Goal: Task Accomplishment & Management: Use online tool/utility

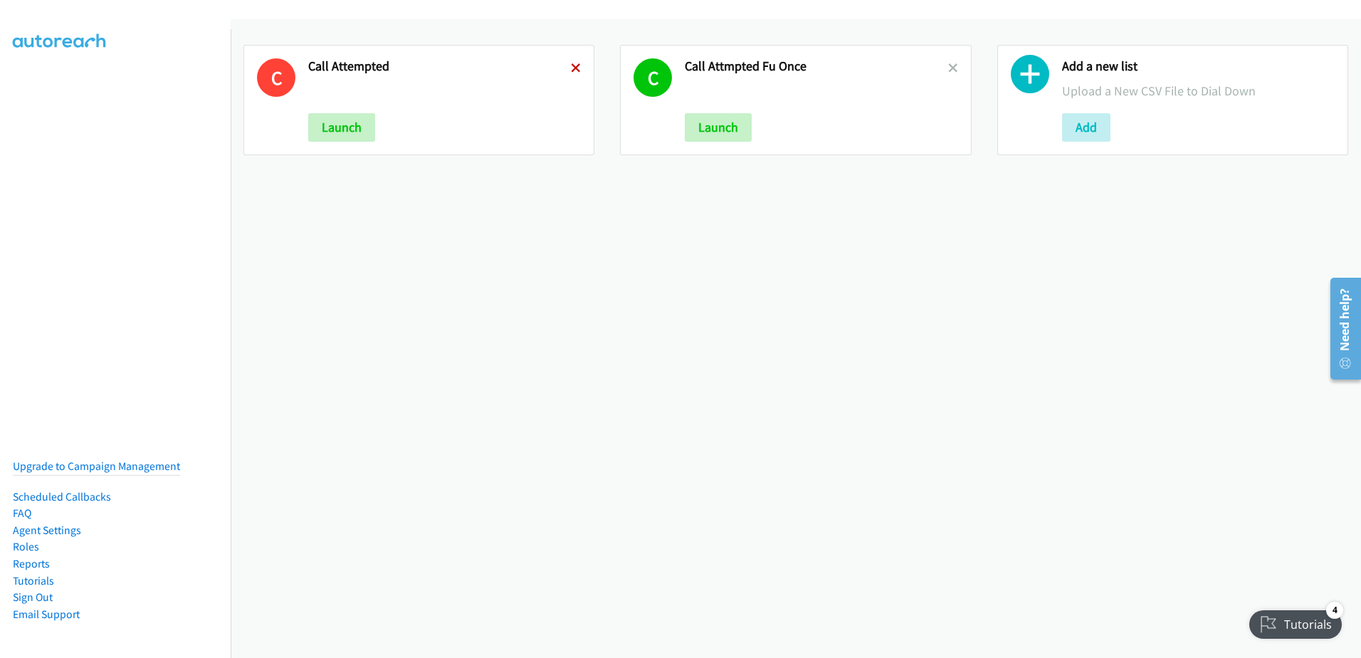
click at [576, 68] on icon at bounding box center [576, 69] width 10 height 10
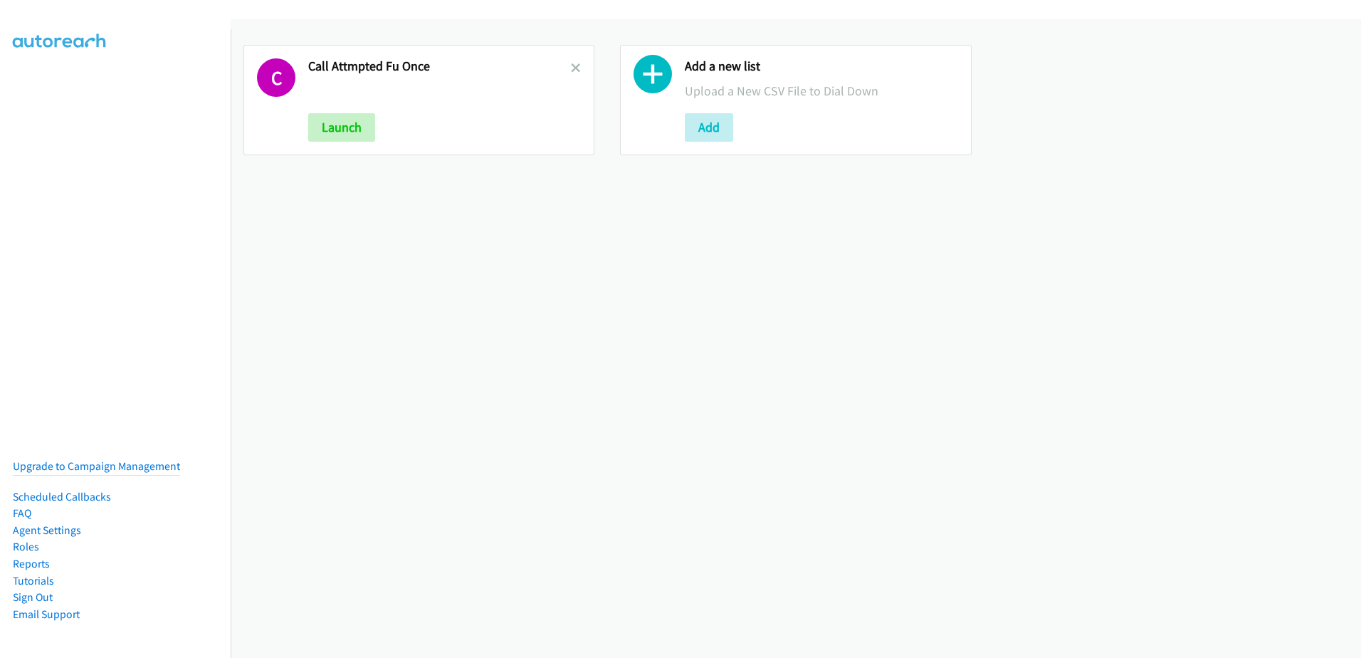
click at [575, 68] on icon at bounding box center [576, 69] width 10 height 10
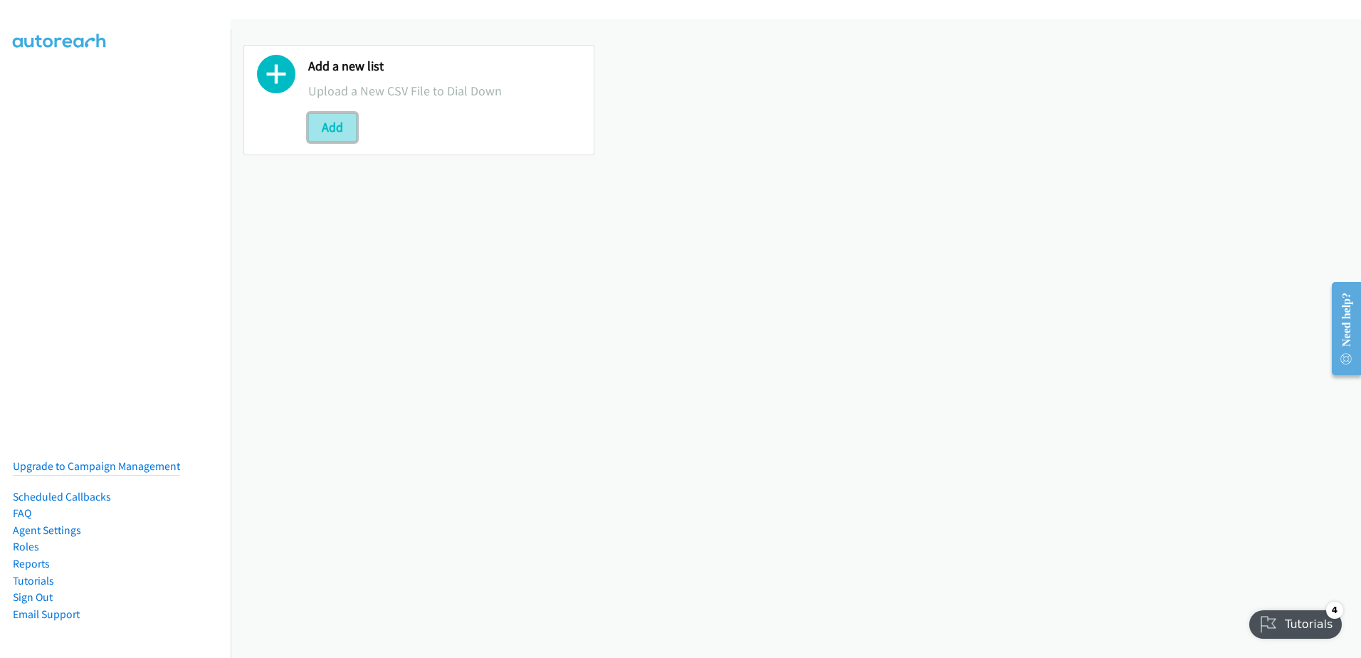
click at [322, 127] on button "Add" at bounding box center [332, 127] width 48 height 28
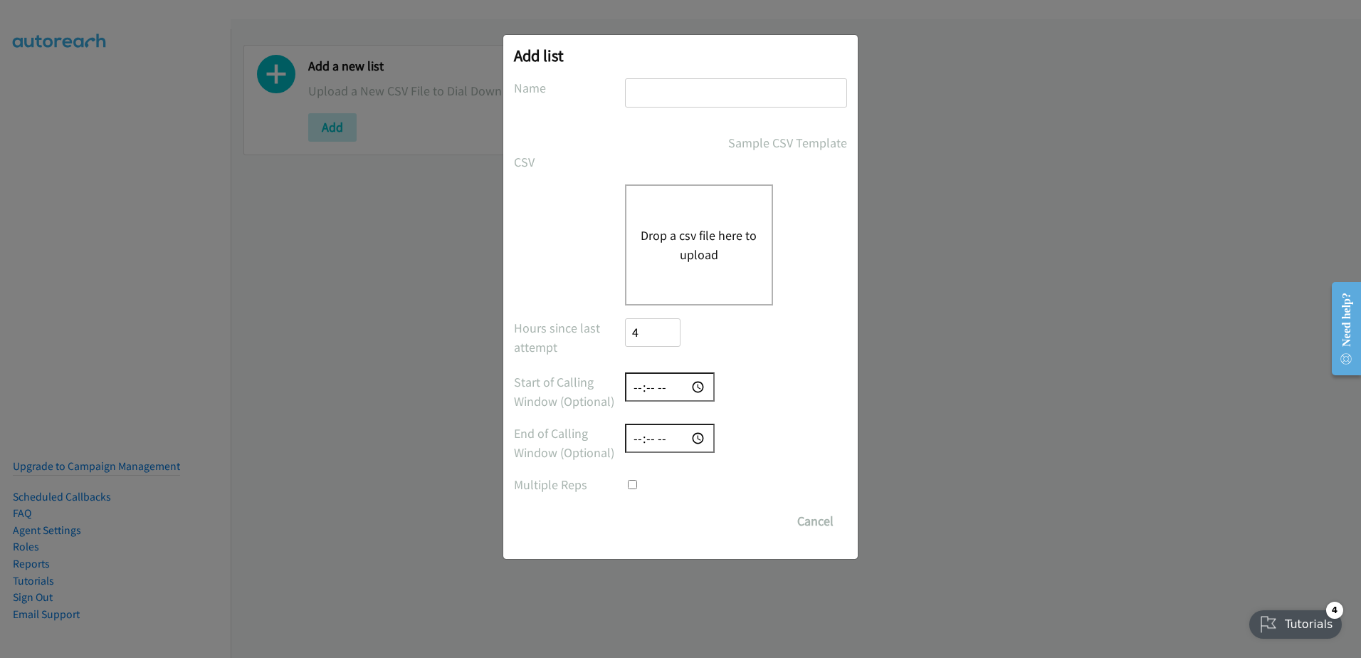
click at [706, 102] on input "text" at bounding box center [736, 92] width 222 height 29
type input "e"
type input "leads 09/11"
checkbox input "true"
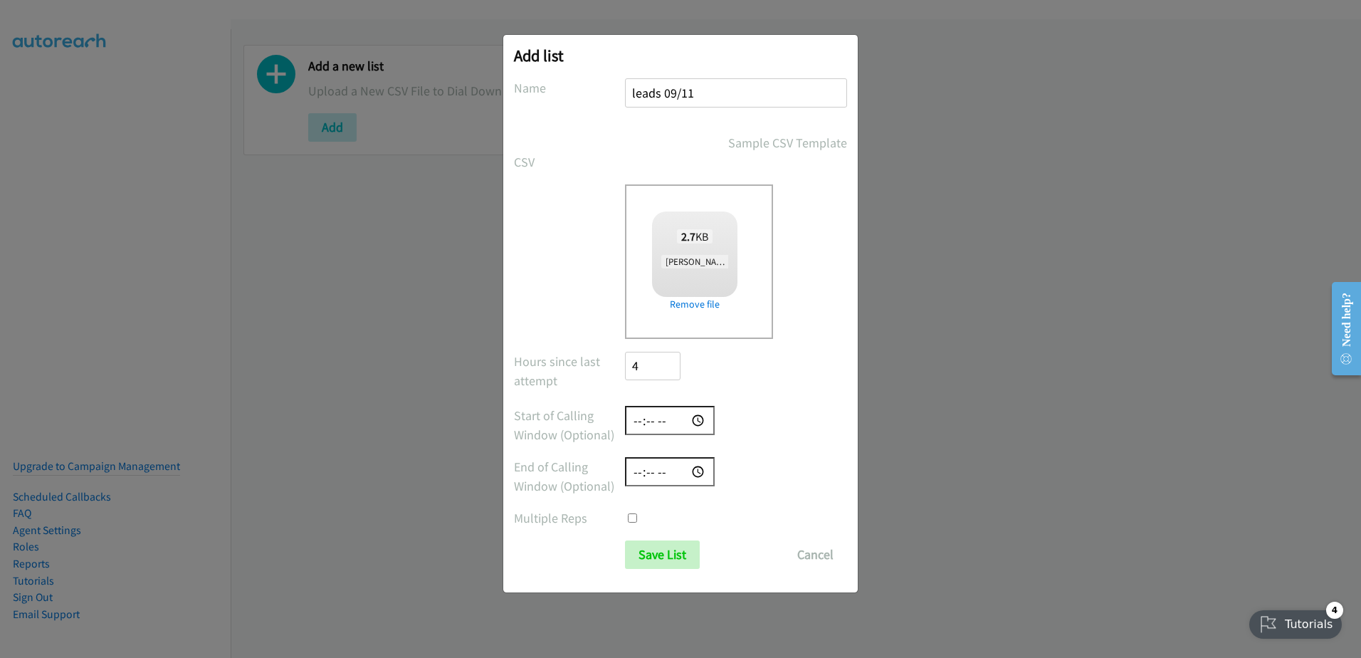
click at [666, 570] on div "Add list No phone fields were returned for that Report or List View Please uplo…" at bounding box center [680, 313] width 355 height 557
click at [661, 557] on input "Save List" at bounding box center [662, 554] width 75 height 28
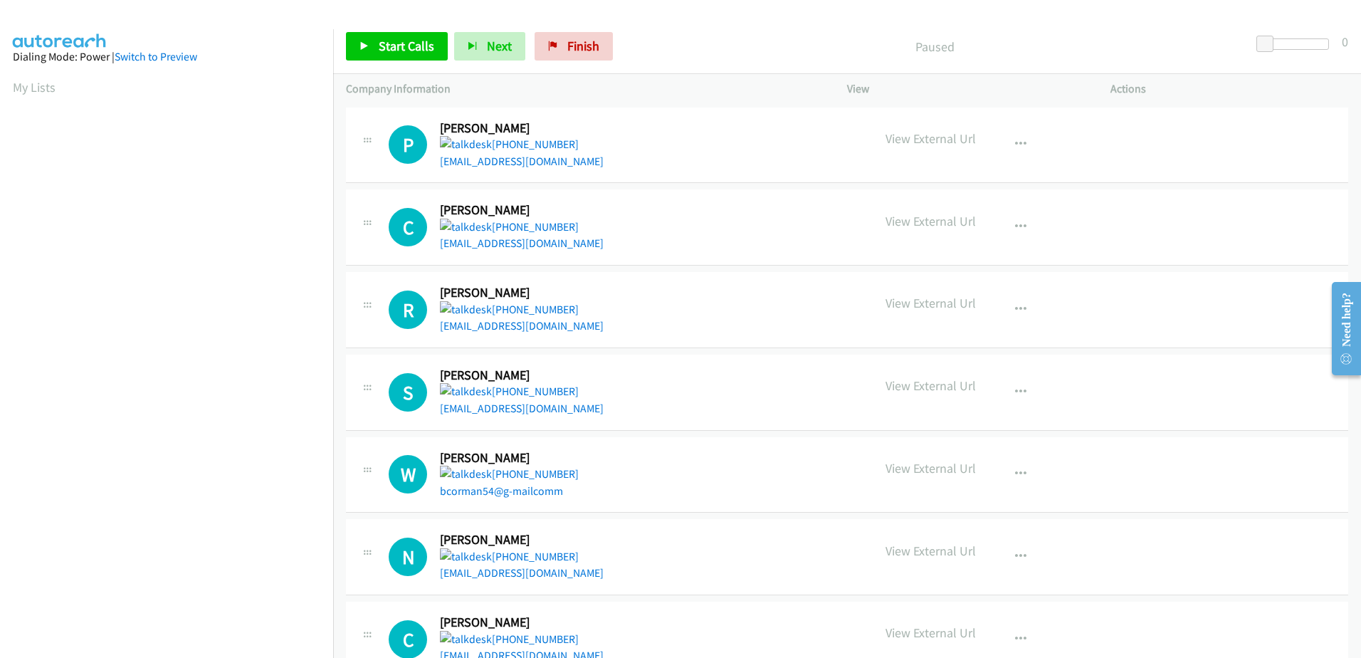
scroll to position [141, 0]
click at [400, 40] on span "Start Calls" at bounding box center [407, 46] width 56 height 16
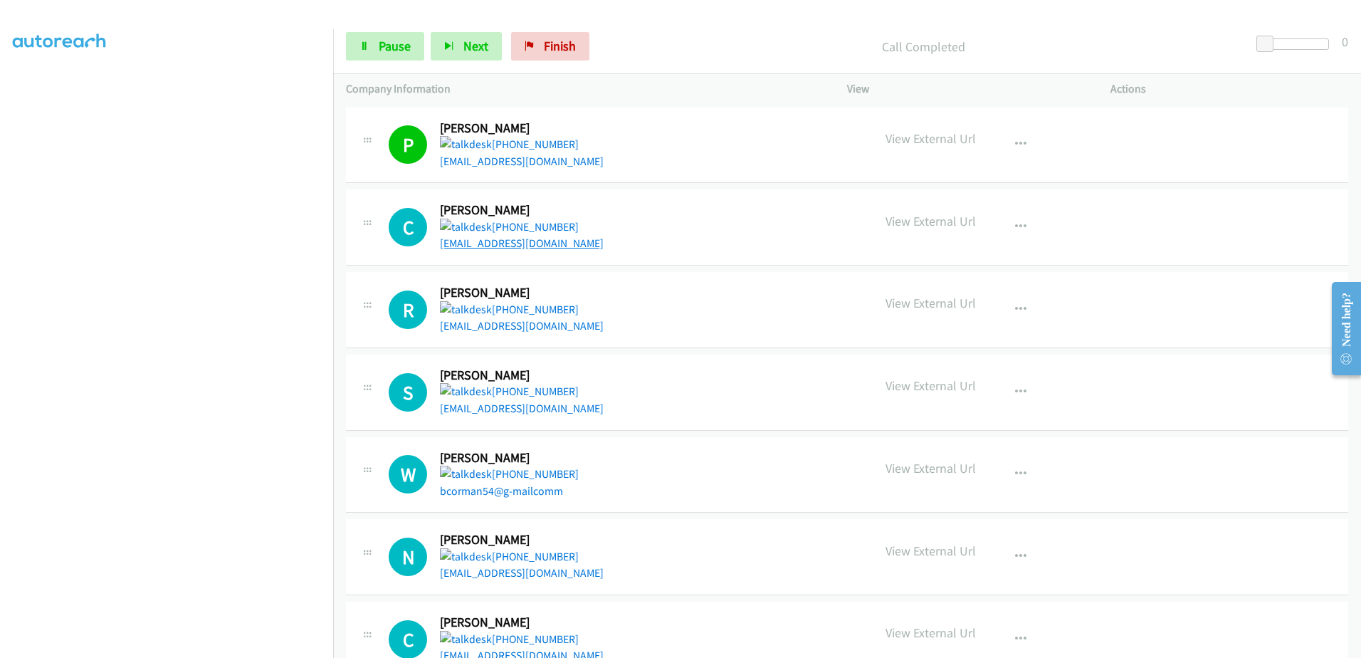
drag, startPoint x: 525, startPoint y: 251, endPoint x: 515, endPoint y: 246, distance: 11.8
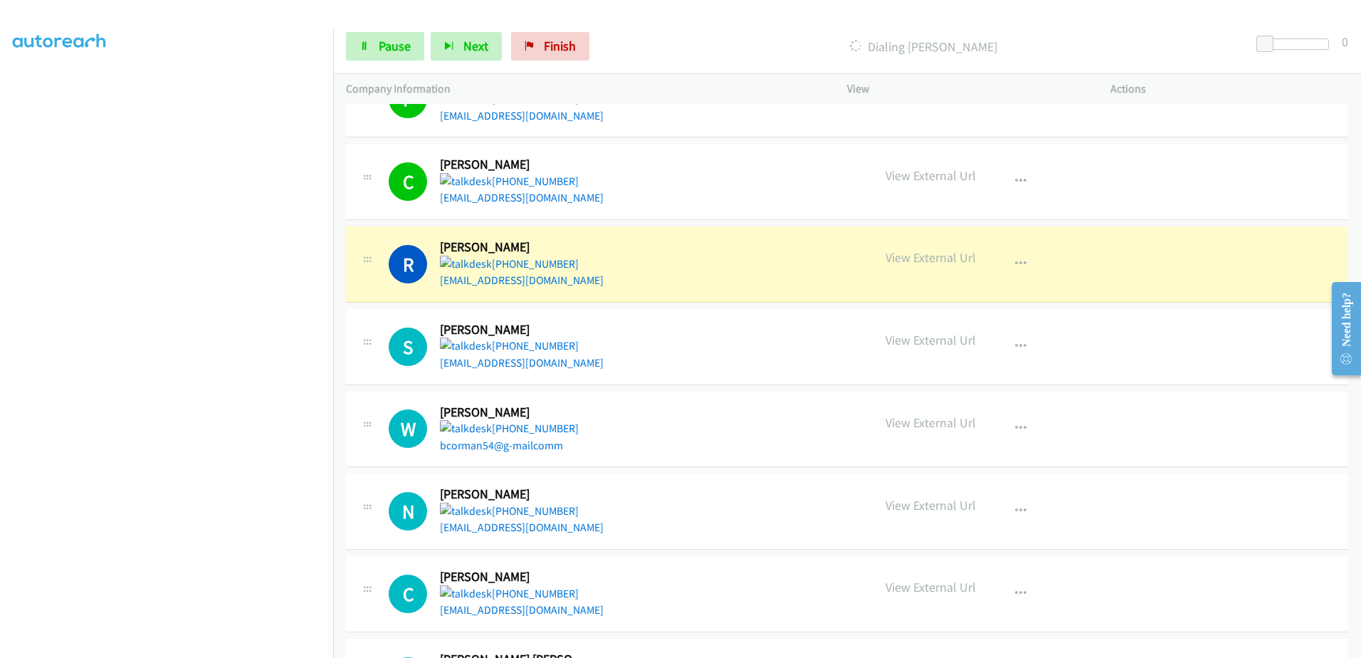
scroll to position [71, 0]
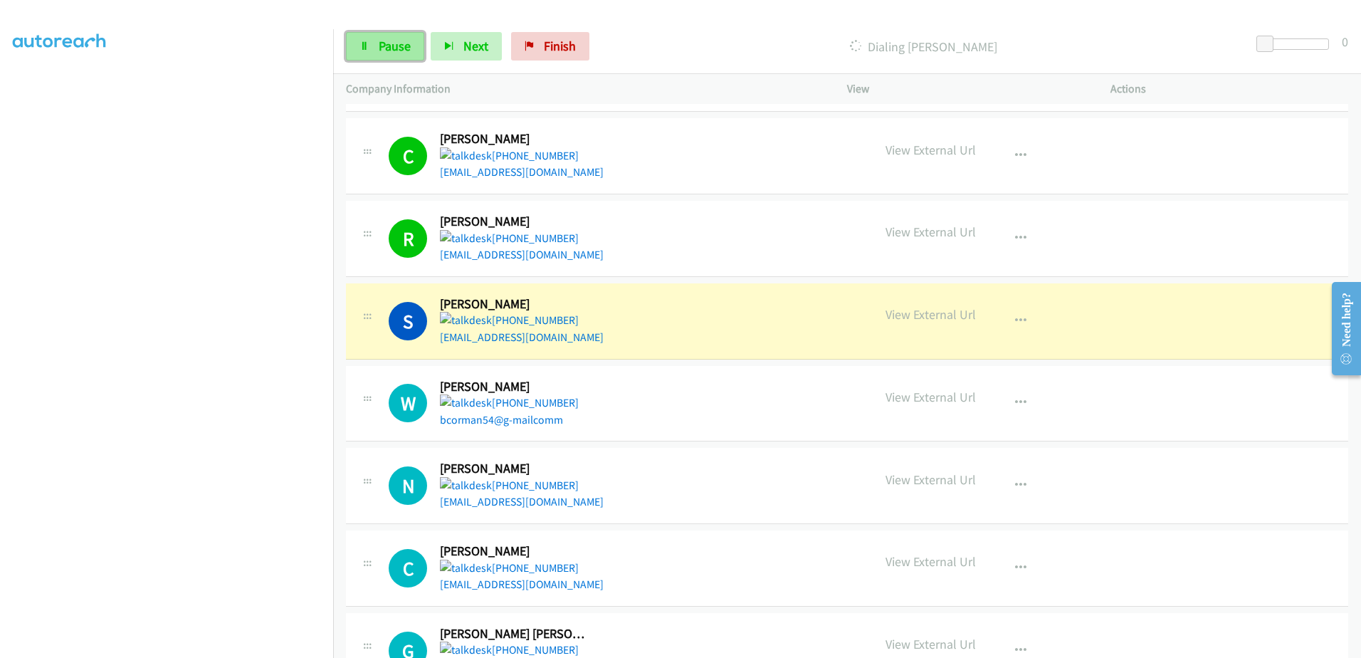
click at [388, 51] on span "Pause" at bounding box center [395, 46] width 32 height 16
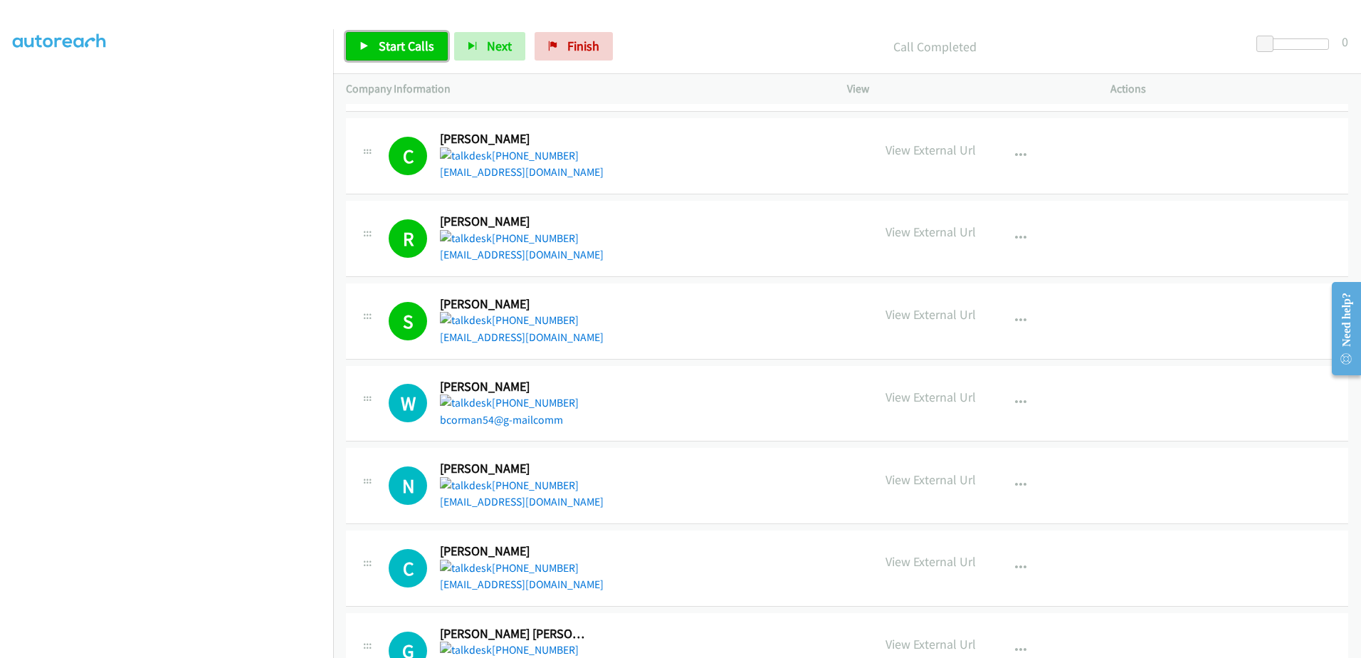
click at [395, 49] on span "Start Calls" at bounding box center [407, 46] width 56 height 16
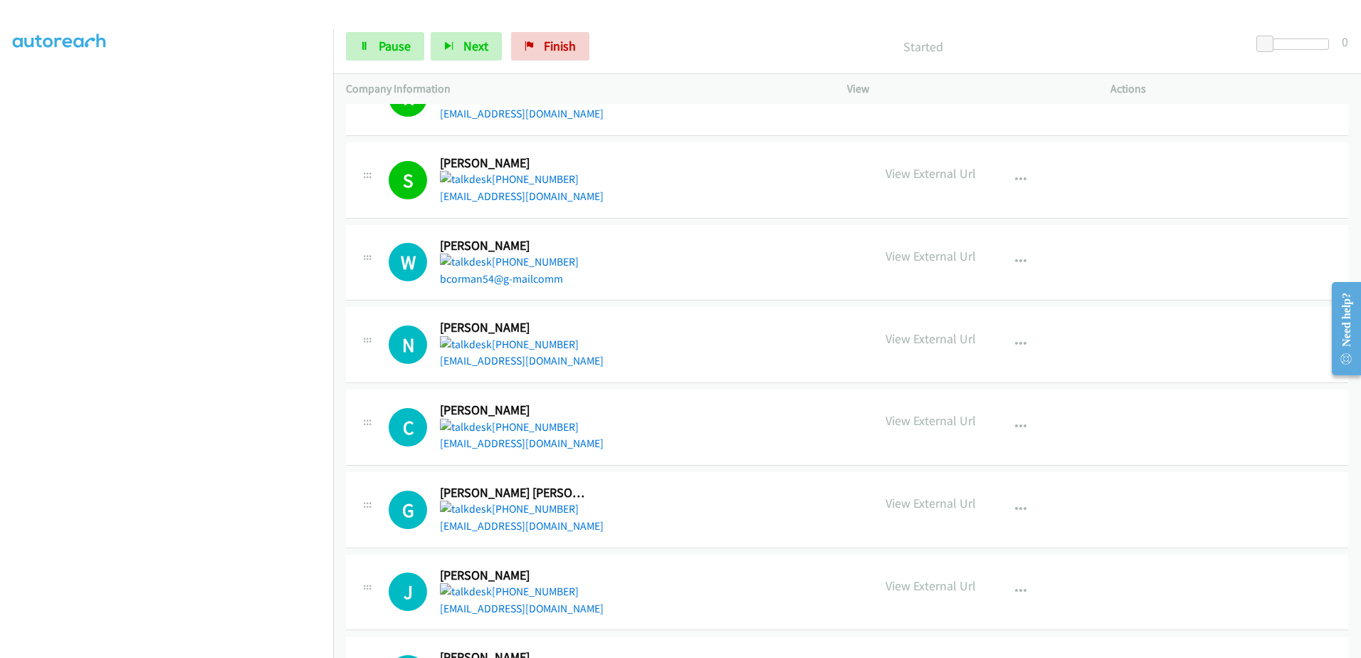
scroll to position [214, 0]
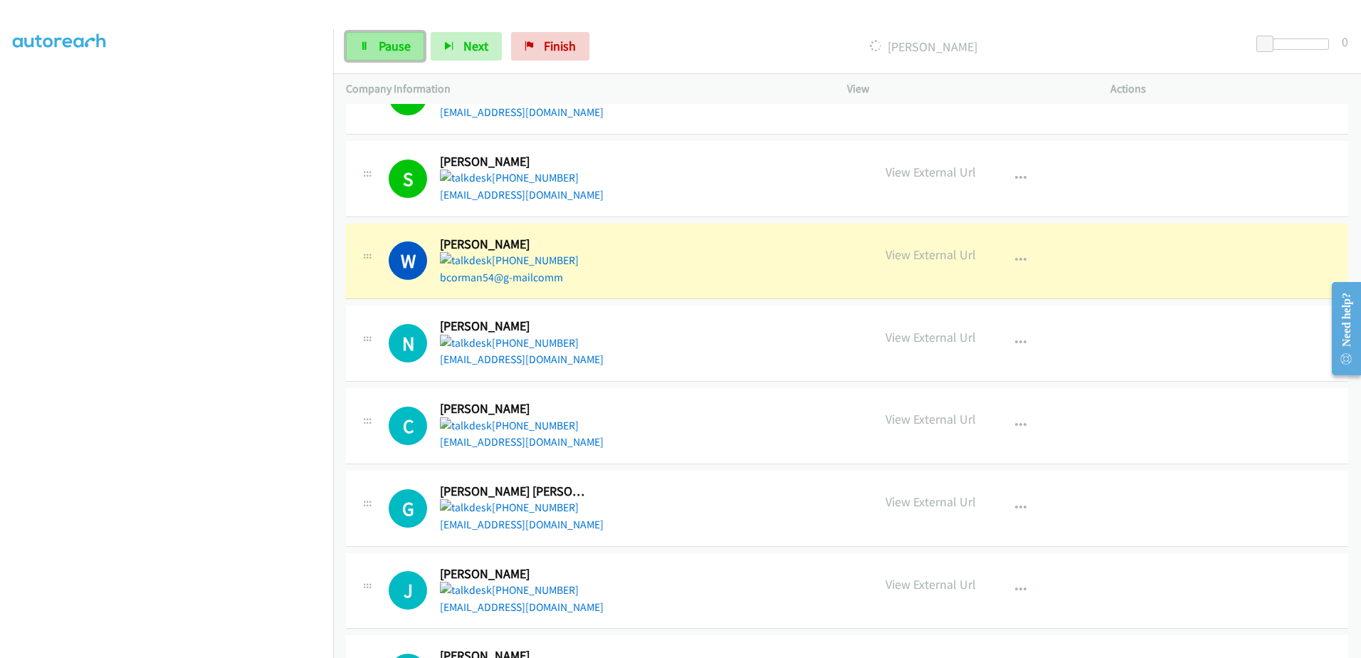
click at [384, 41] on span "Pause" at bounding box center [395, 46] width 32 height 16
click at [398, 38] on span "Start Calls" at bounding box center [407, 46] width 56 height 16
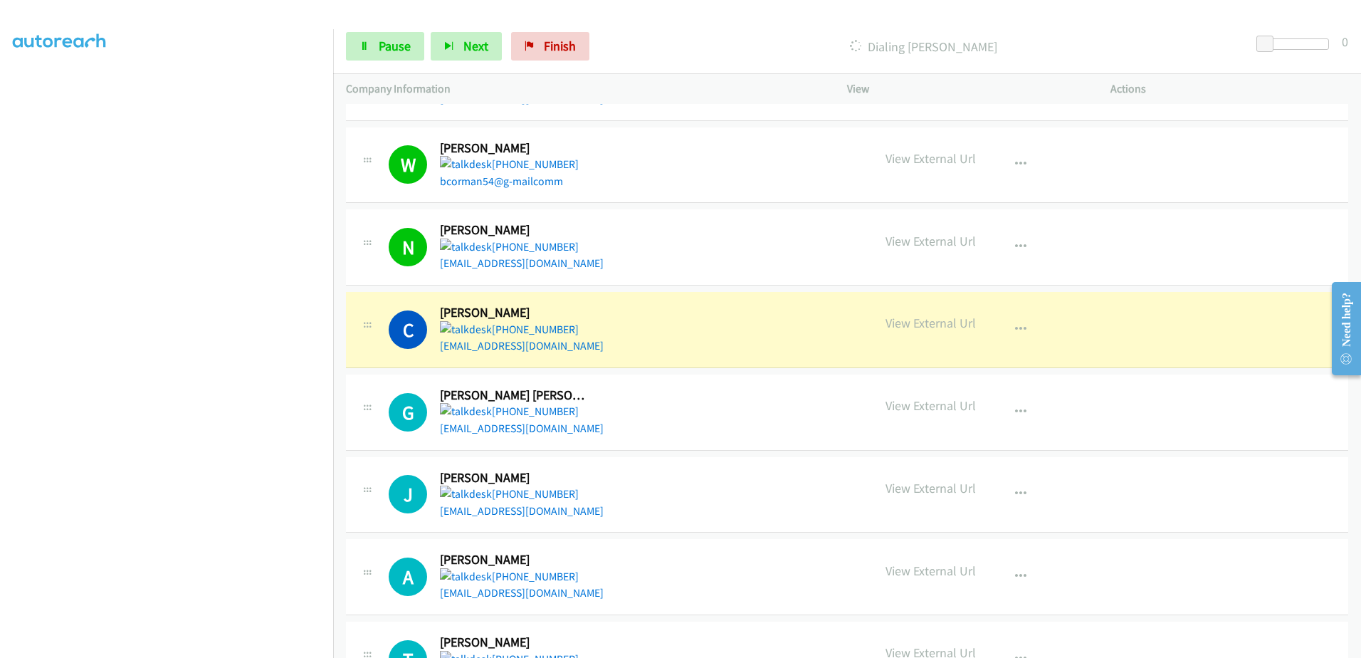
scroll to position [427, 0]
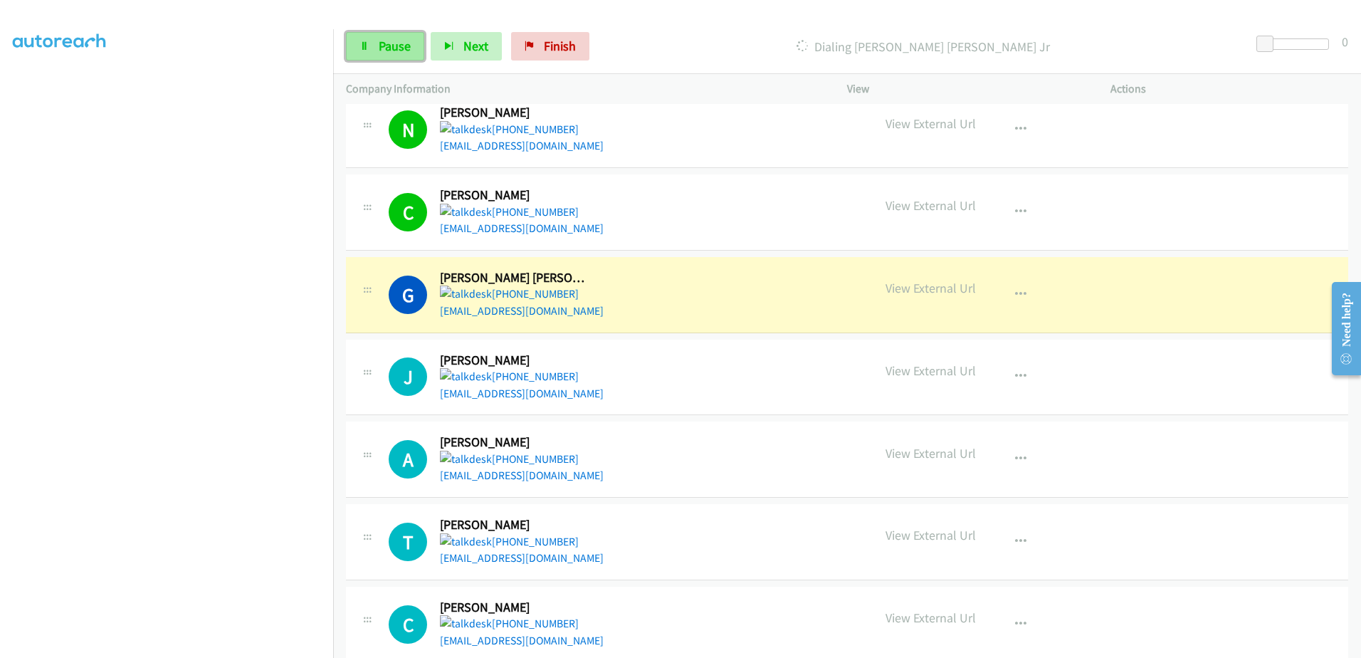
click at [407, 36] on link "Pause" at bounding box center [385, 46] width 78 height 28
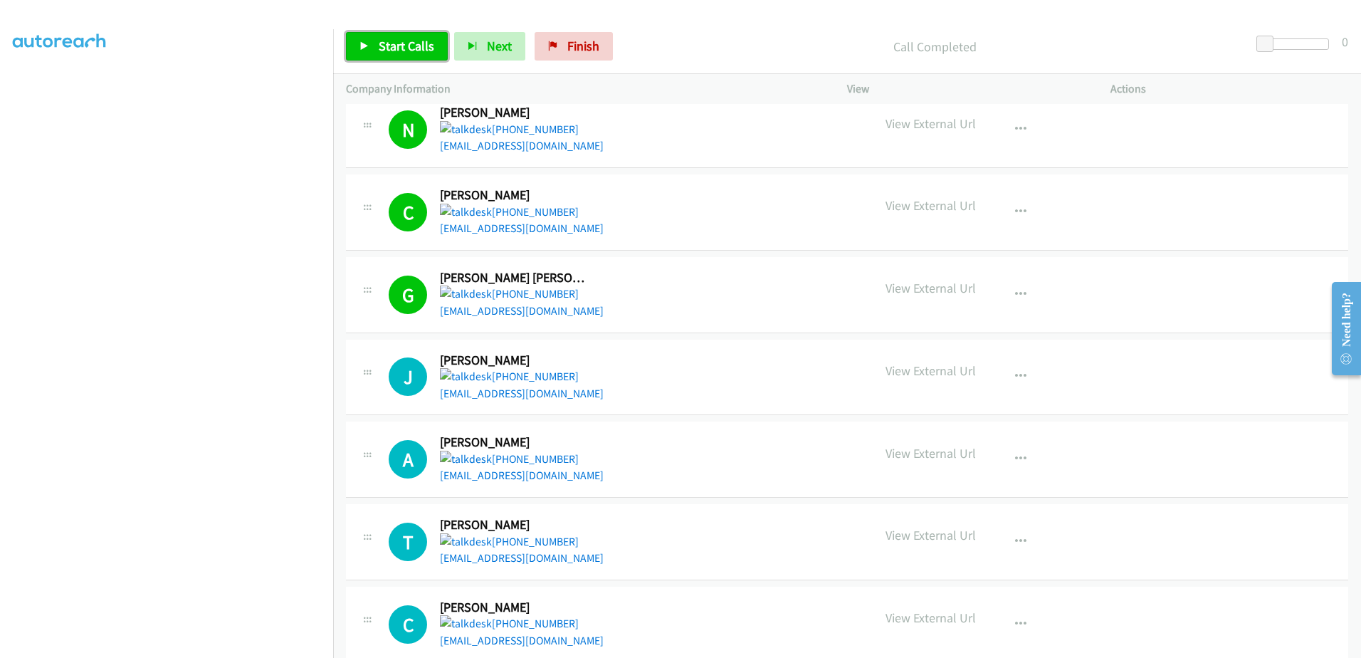
click at [418, 35] on link "Start Calls" at bounding box center [397, 46] width 102 height 28
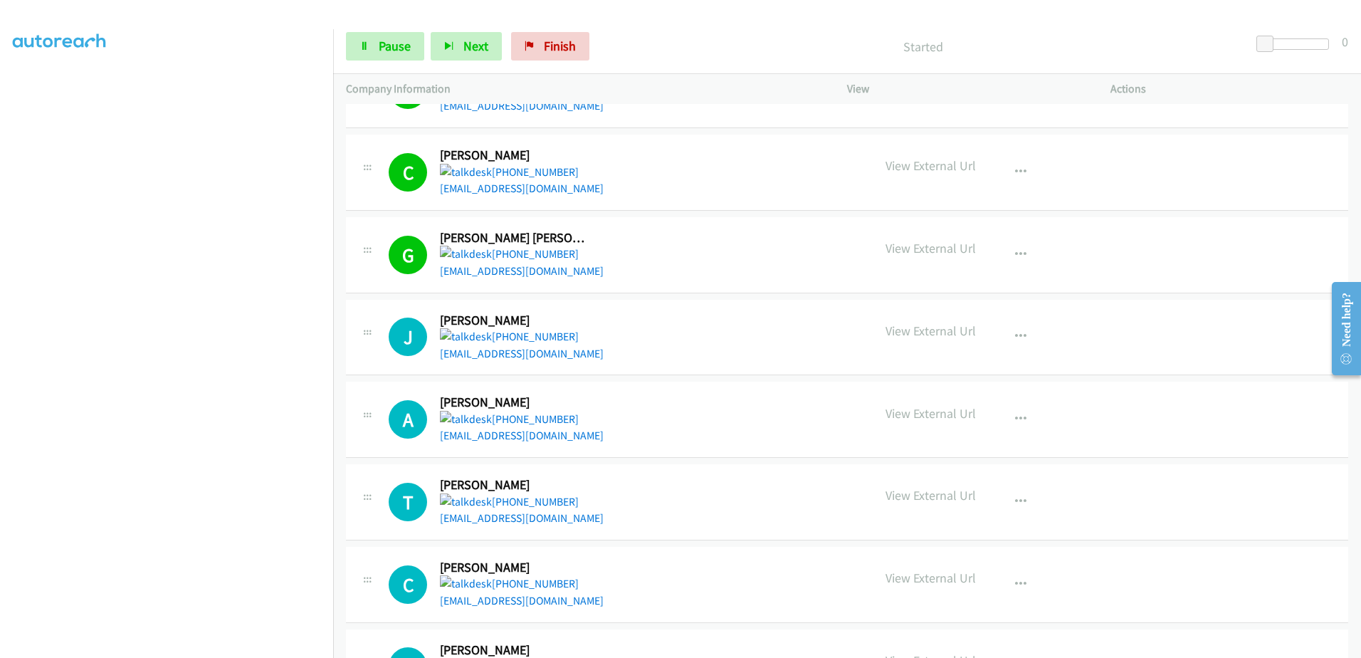
scroll to position [570, 0]
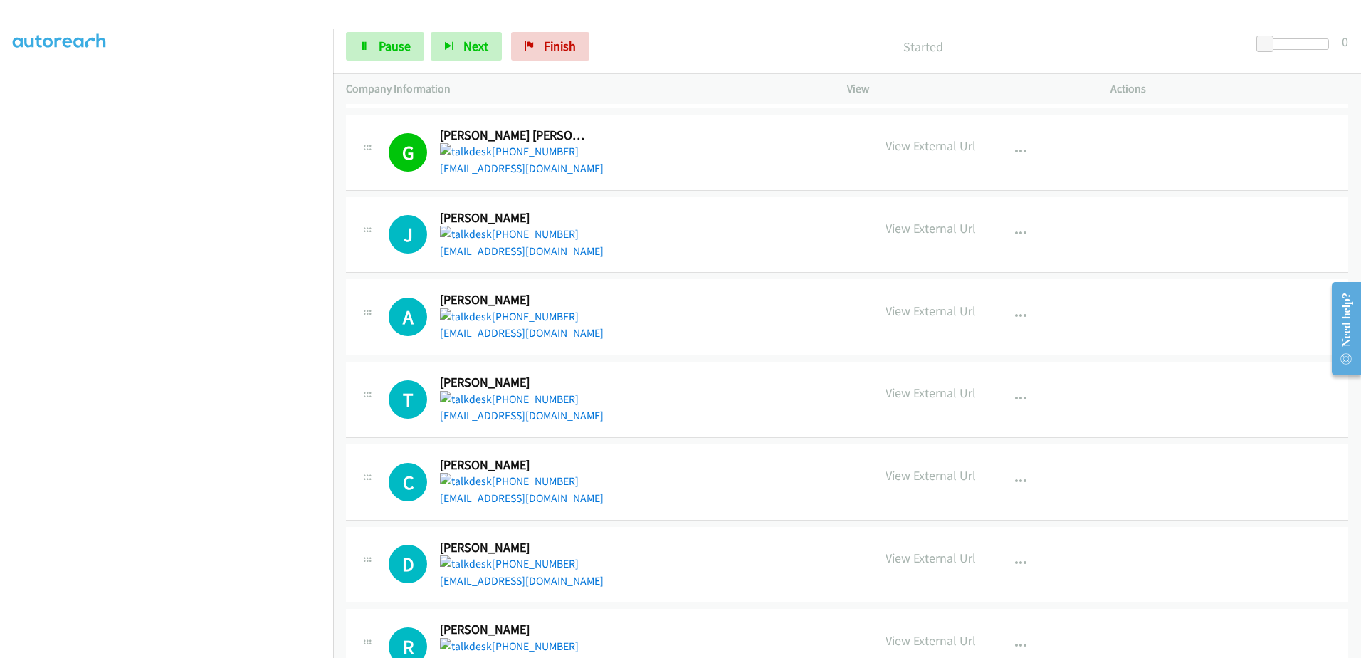
drag, startPoint x: 557, startPoint y: 258, endPoint x: 533, endPoint y: 246, distance: 27.1
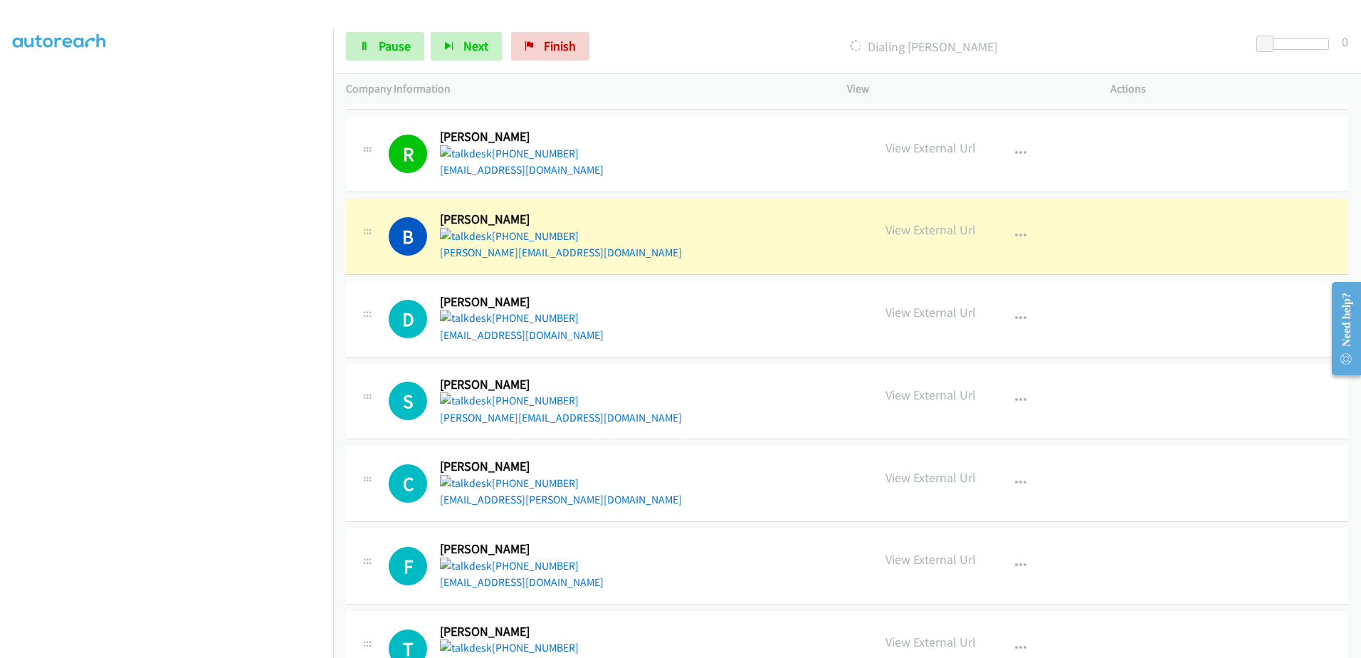
scroll to position [1068, 0]
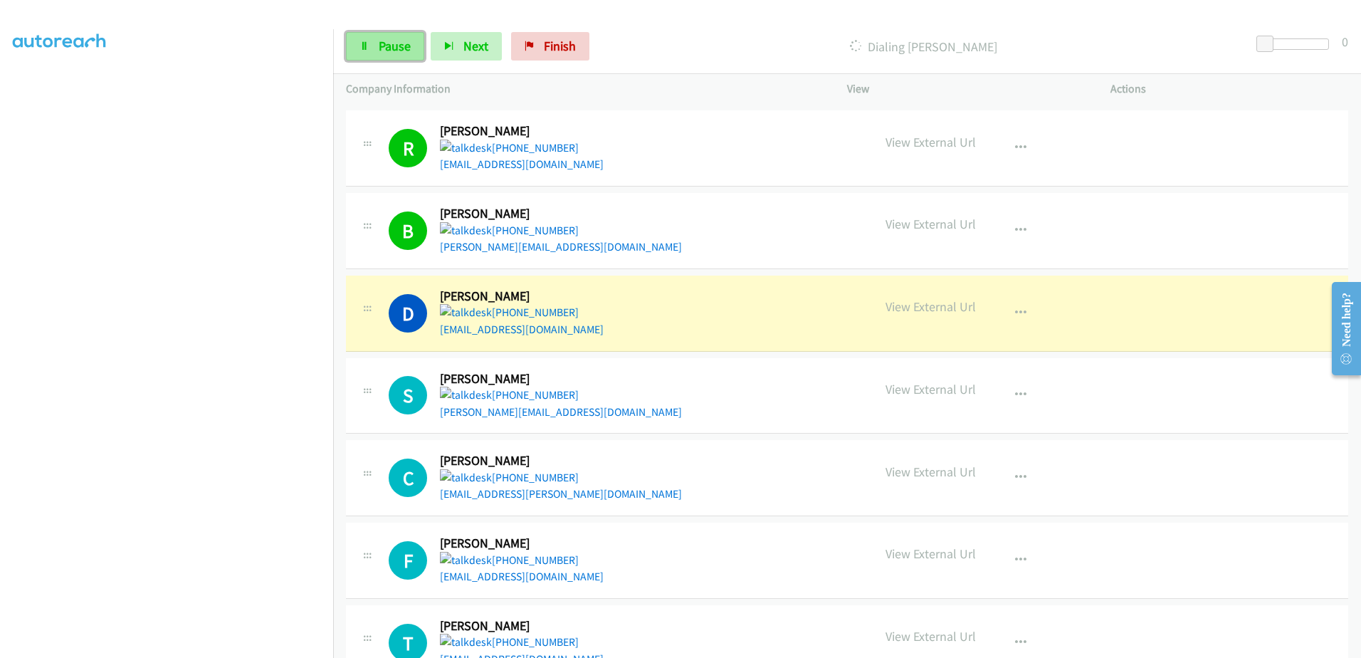
click at [399, 41] on span "Pause" at bounding box center [395, 46] width 32 height 16
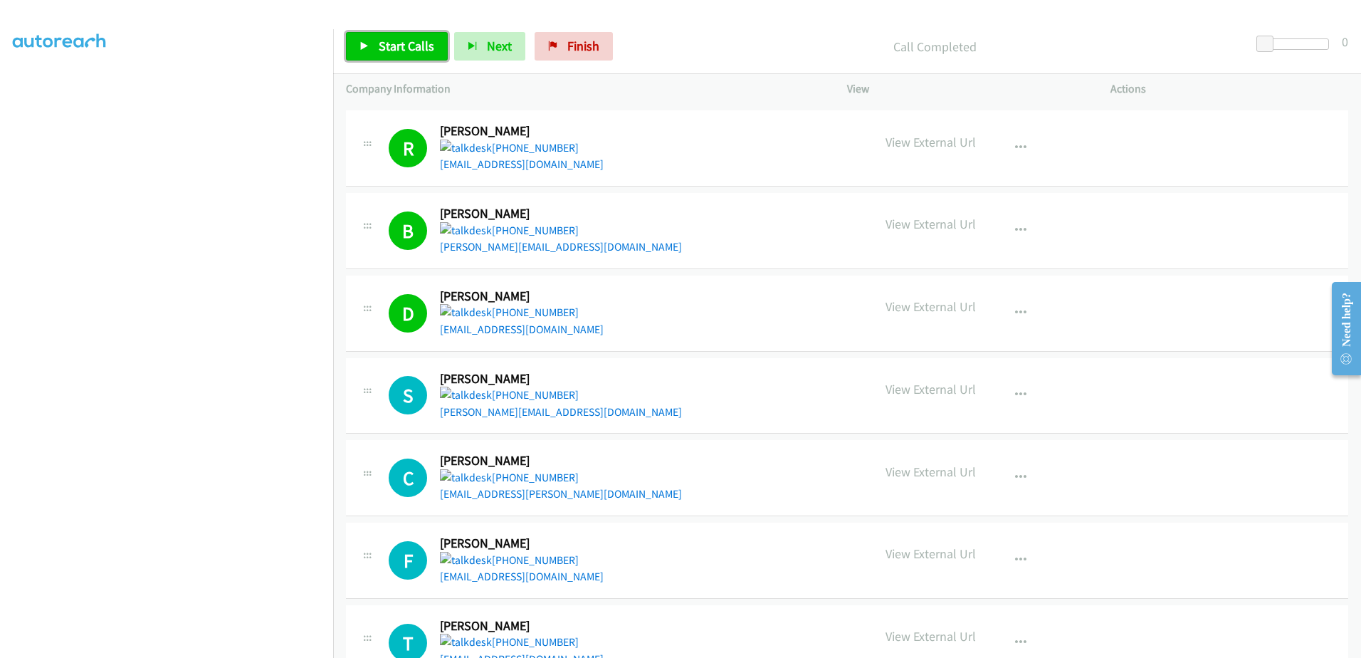
click at [404, 46] on span "Start Calls" at bounding box center [407, 46] width 56 height 16
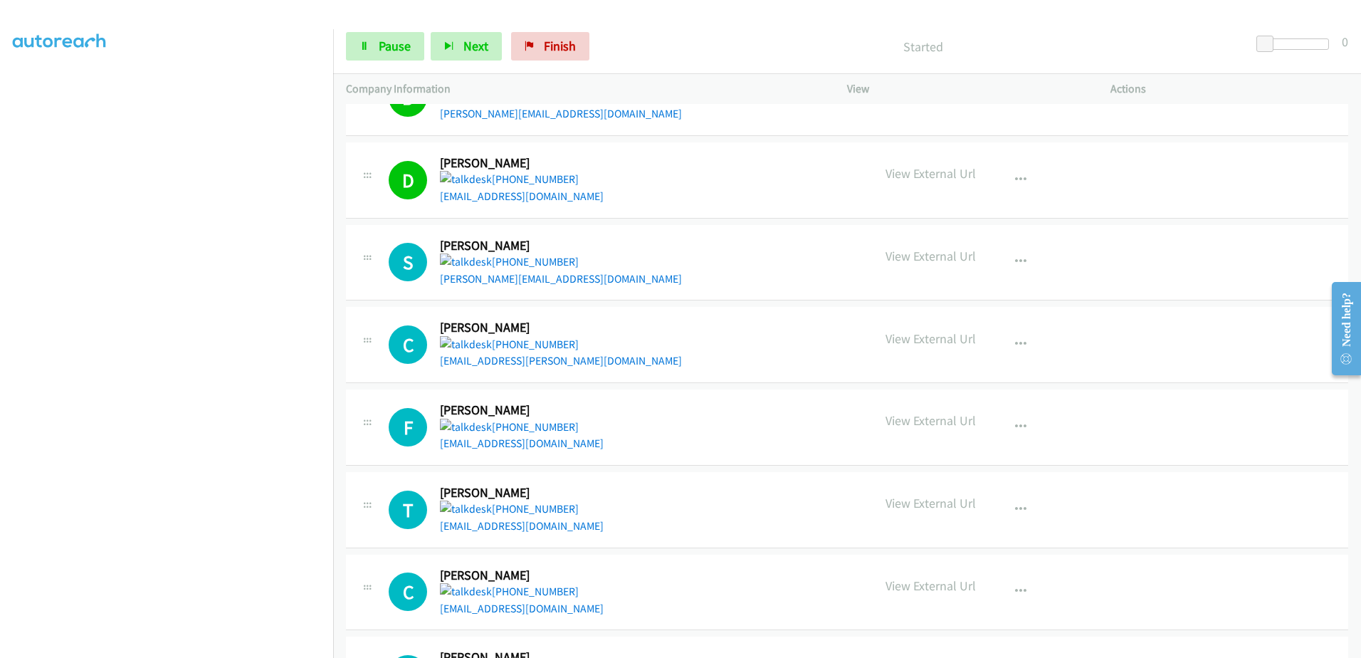
scroll to position [1210, 0]
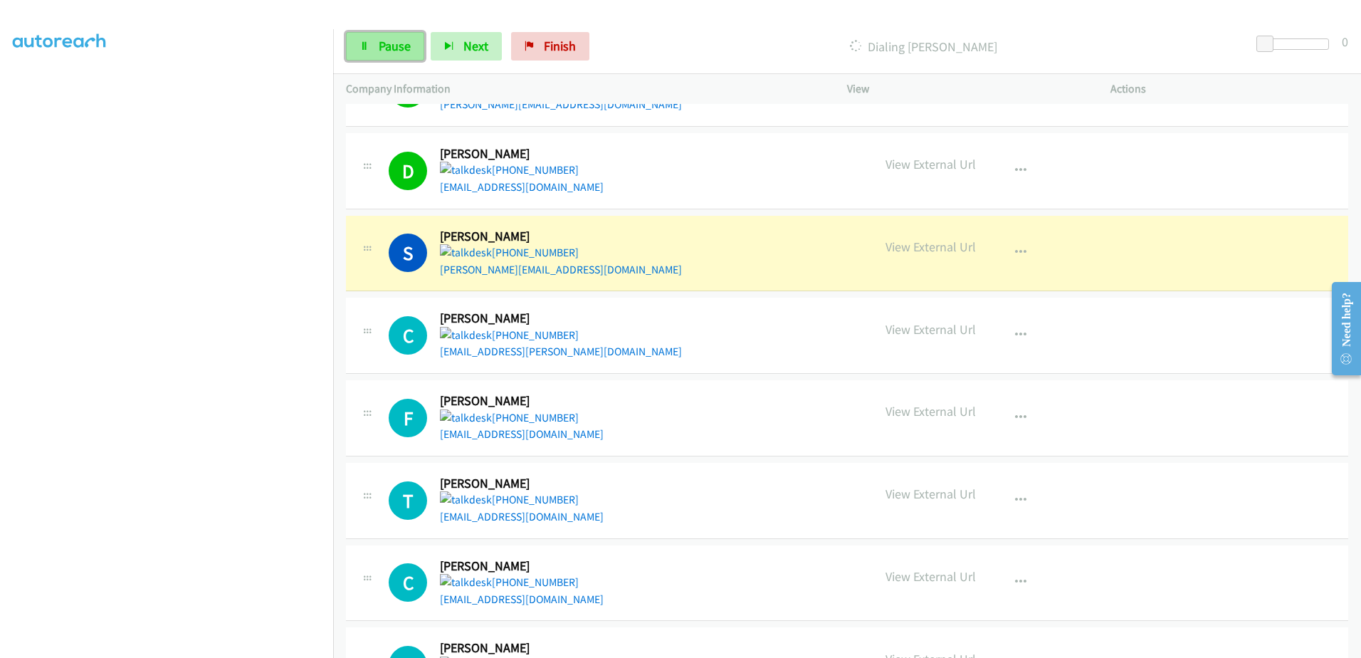
click at [357, 47] on link "Pause" at bounding box center [385, 46] width 78 height 28
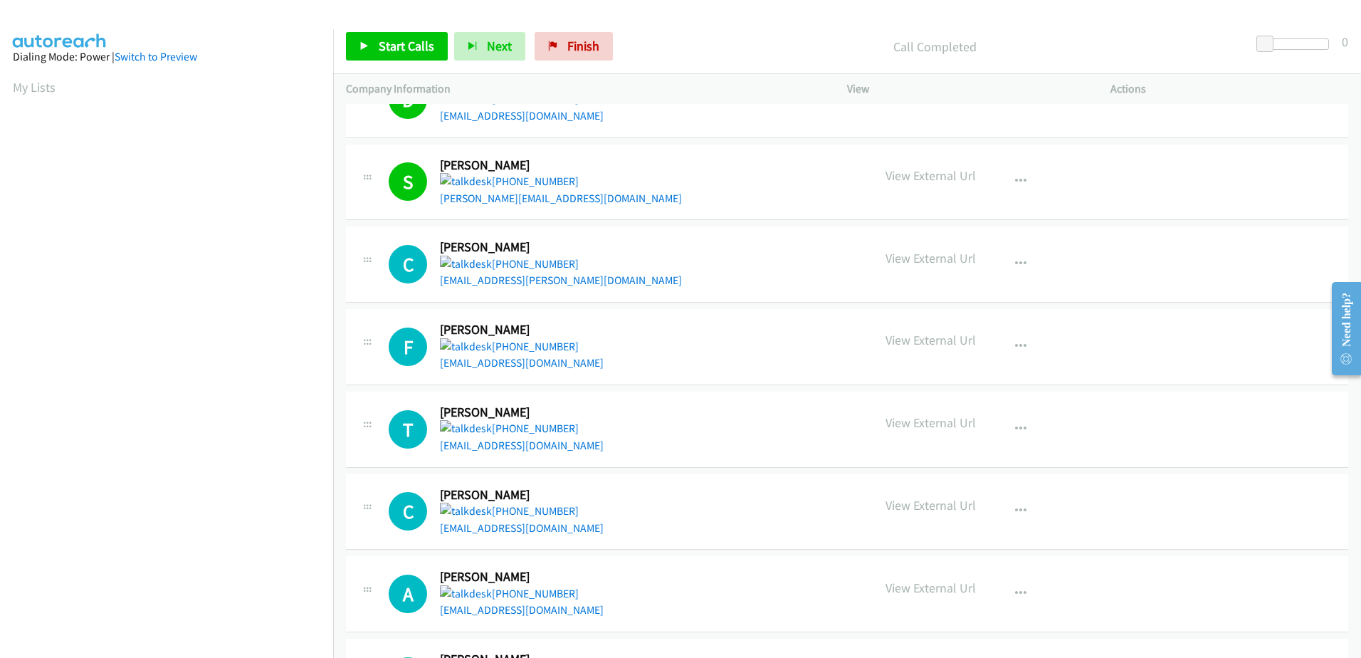
scroll to position [141, 0]
click at [424, 43] on span "Start Calls" at bounding box center [407, 46] width 56 height 16
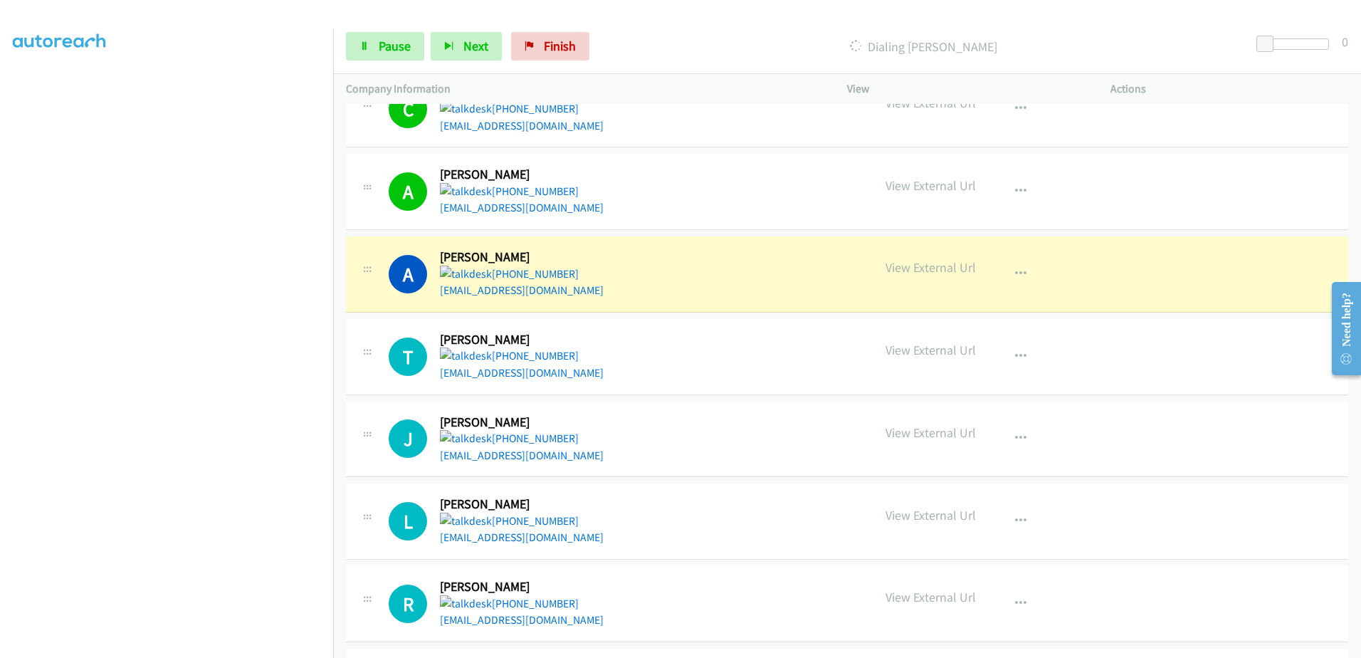
scroll to position [1709, 0]
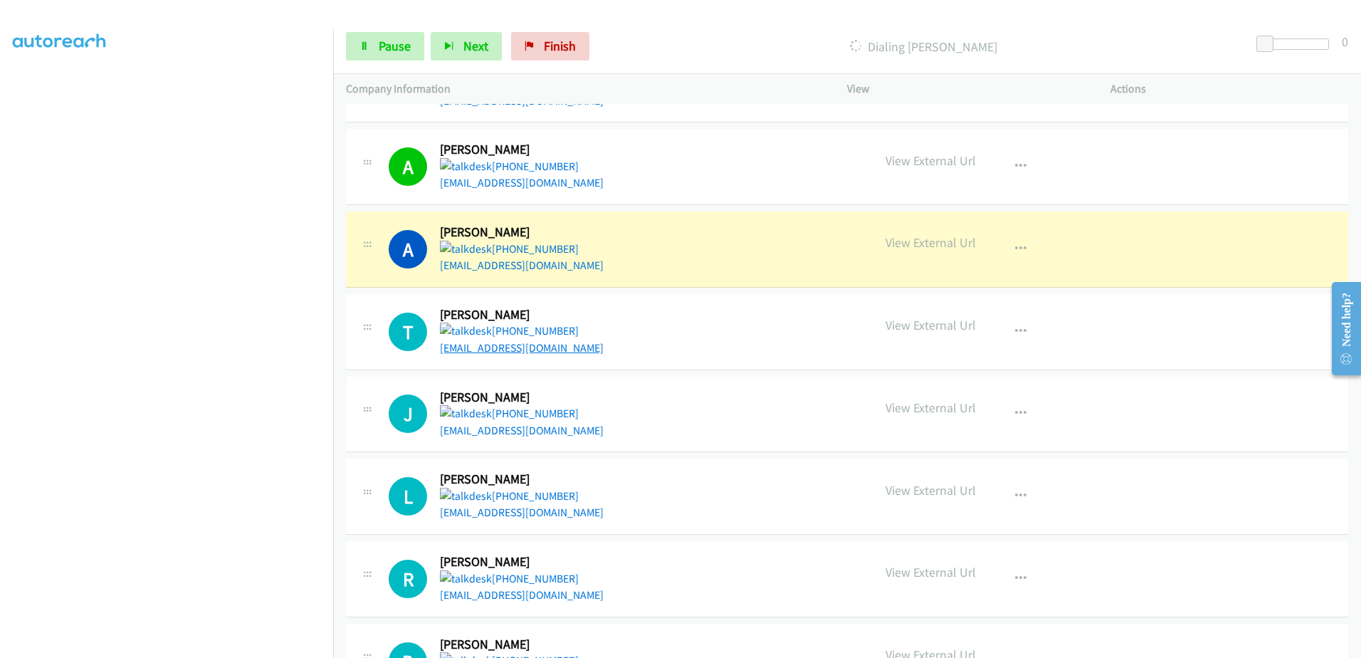
drag, startPoint x: 457, startPoint y: 355, endPoint x: 461, endPoint y: 347, distance: 8.3
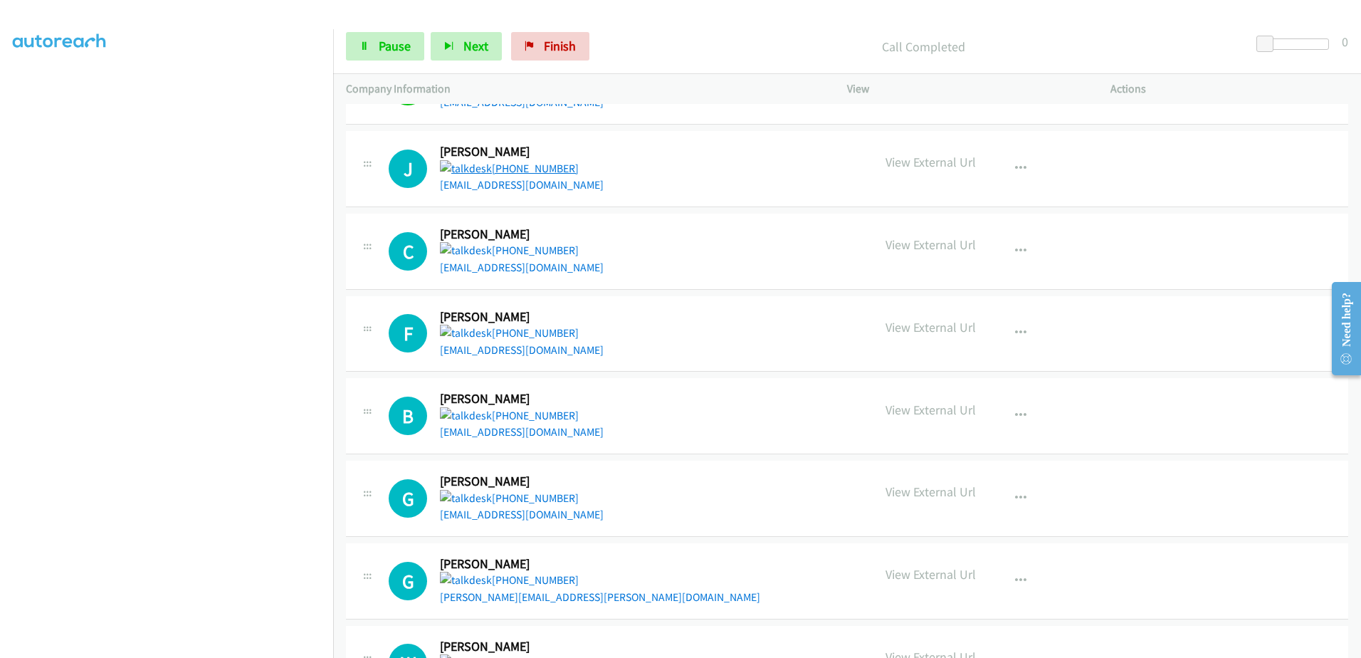
scroll to position [2674, 0]
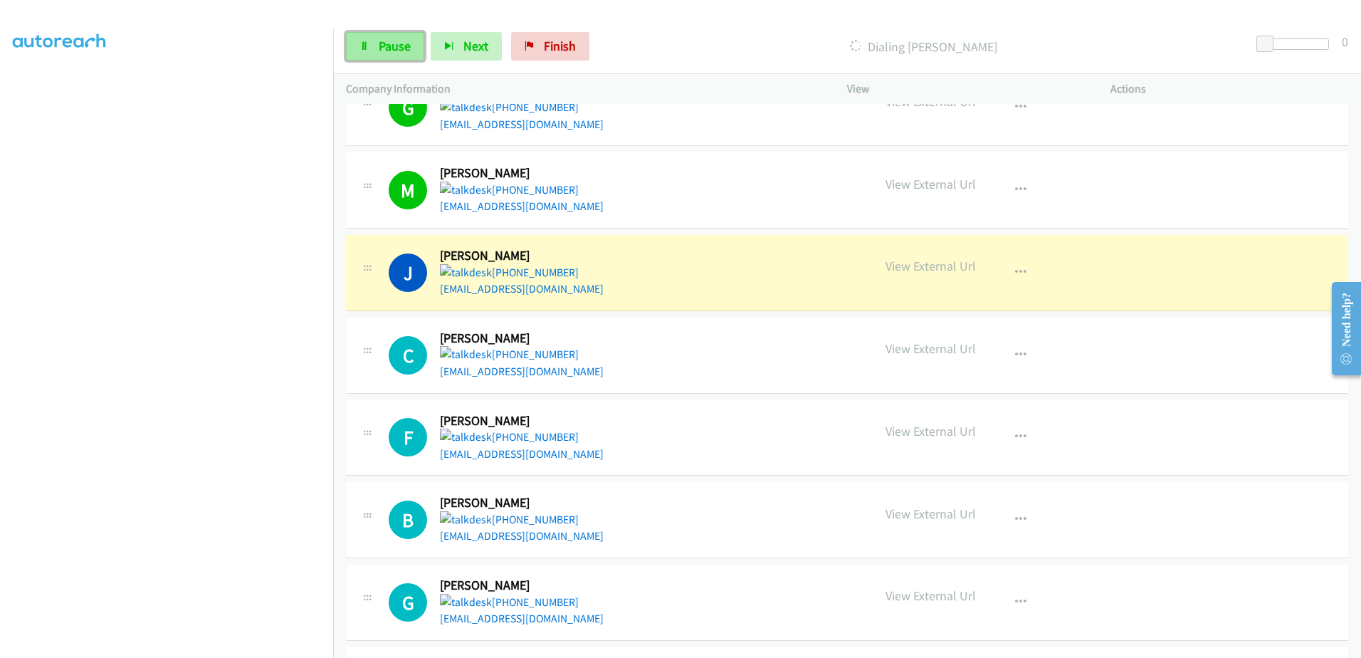
click at [393, 51] on span "Pause" at bounding box center [395, 46] width 32 height 16
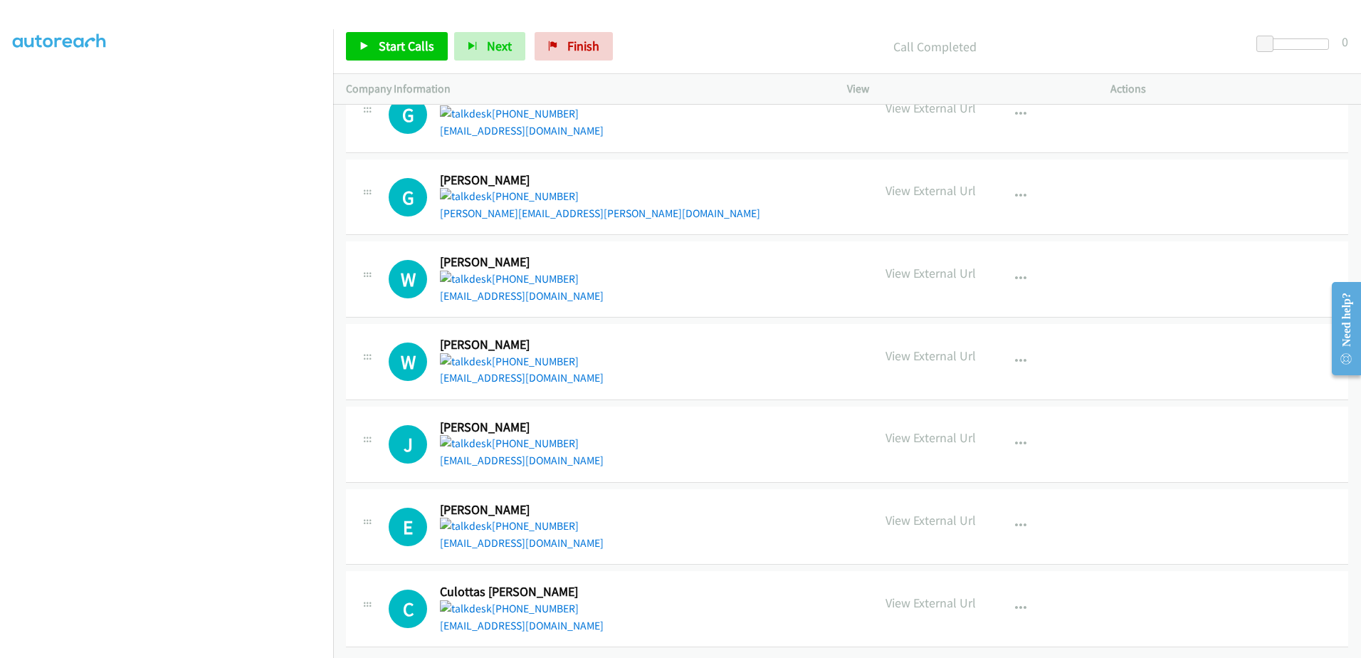
scroll to position [2745, 0]
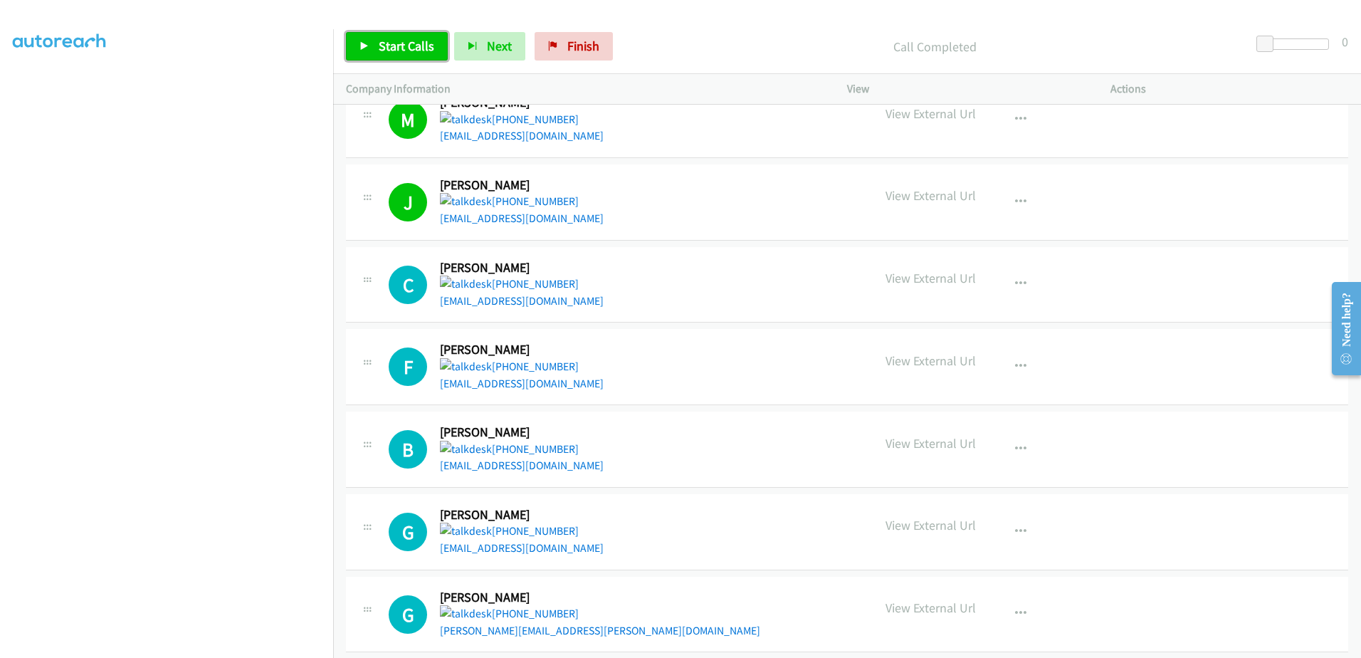
click at [382, 38] on span "Start Calls" at bounding box center [407, 46] width 56 height 16
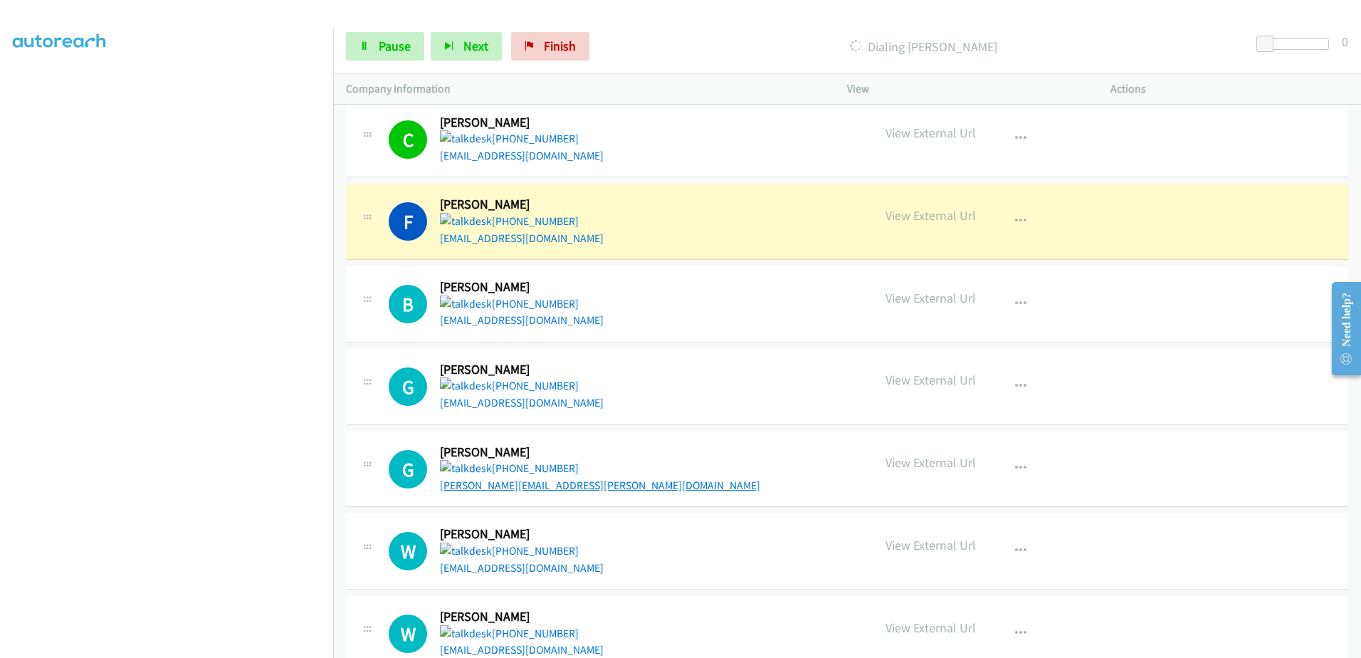
scroll to position [2959, 0]
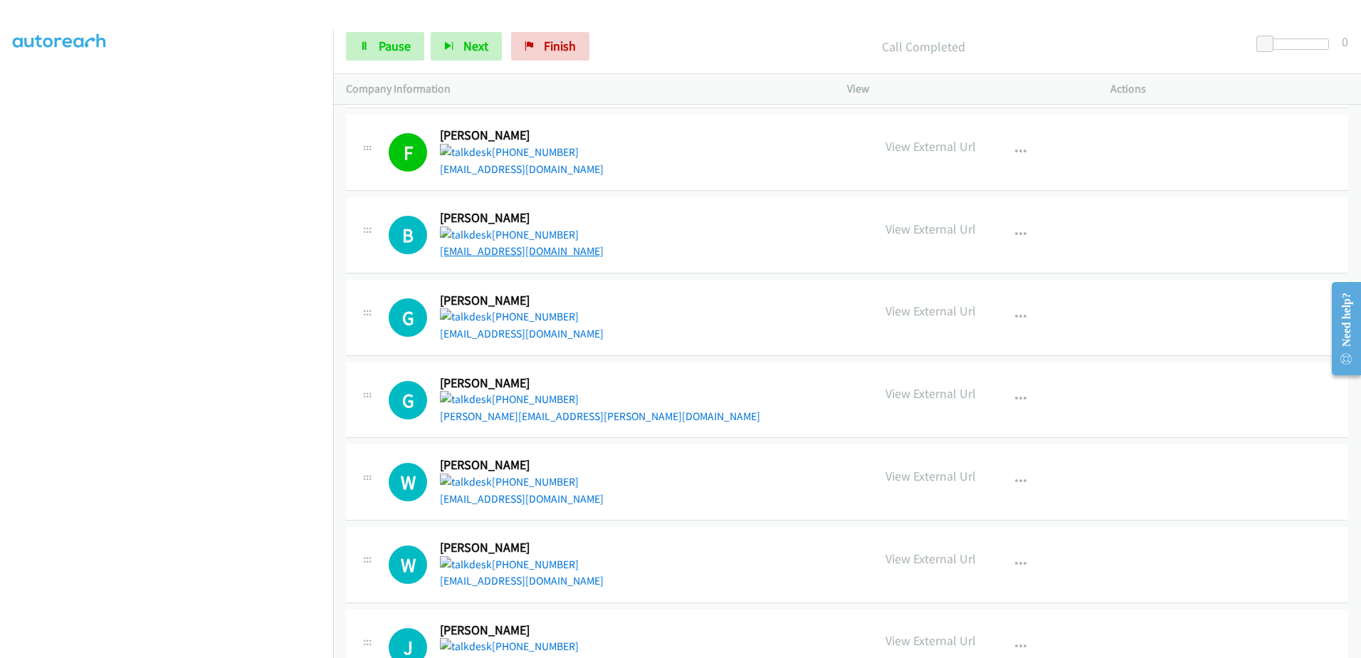
drag, startPoint x: 465, startPoint y: 242, endPoint x: 449, endPoint y: 253, distance: 19.0
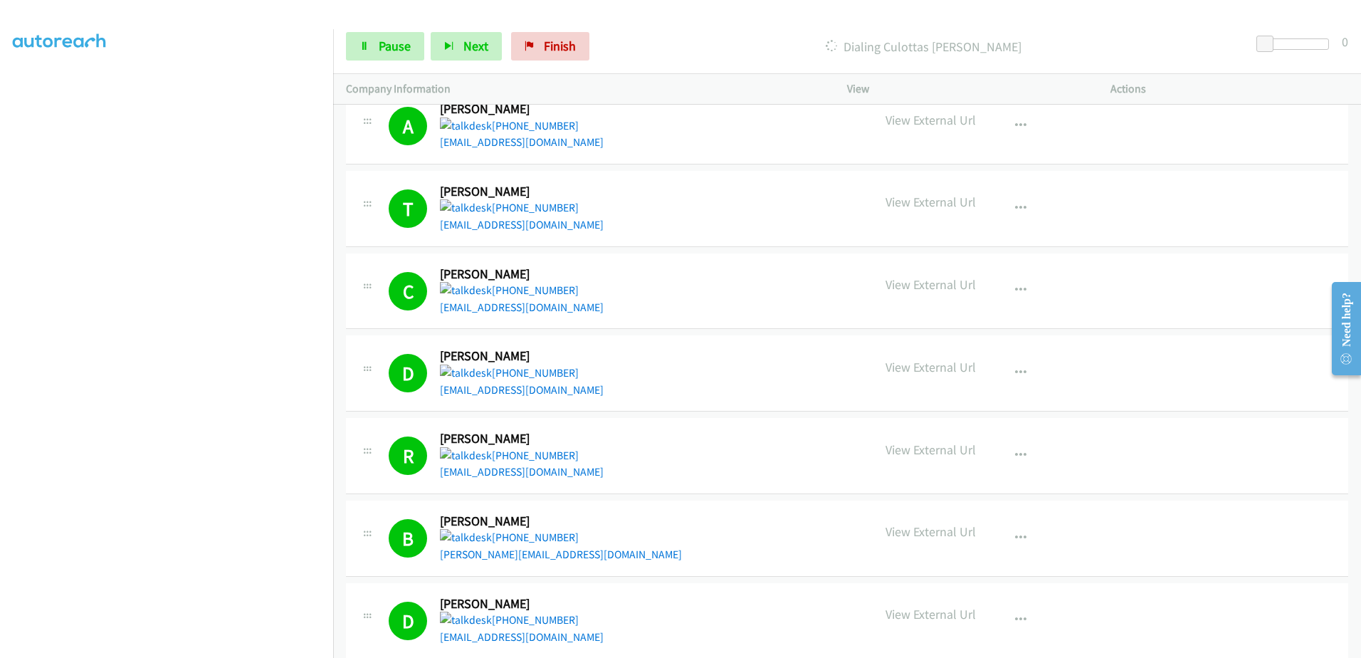
scroll to position [1068, 0]
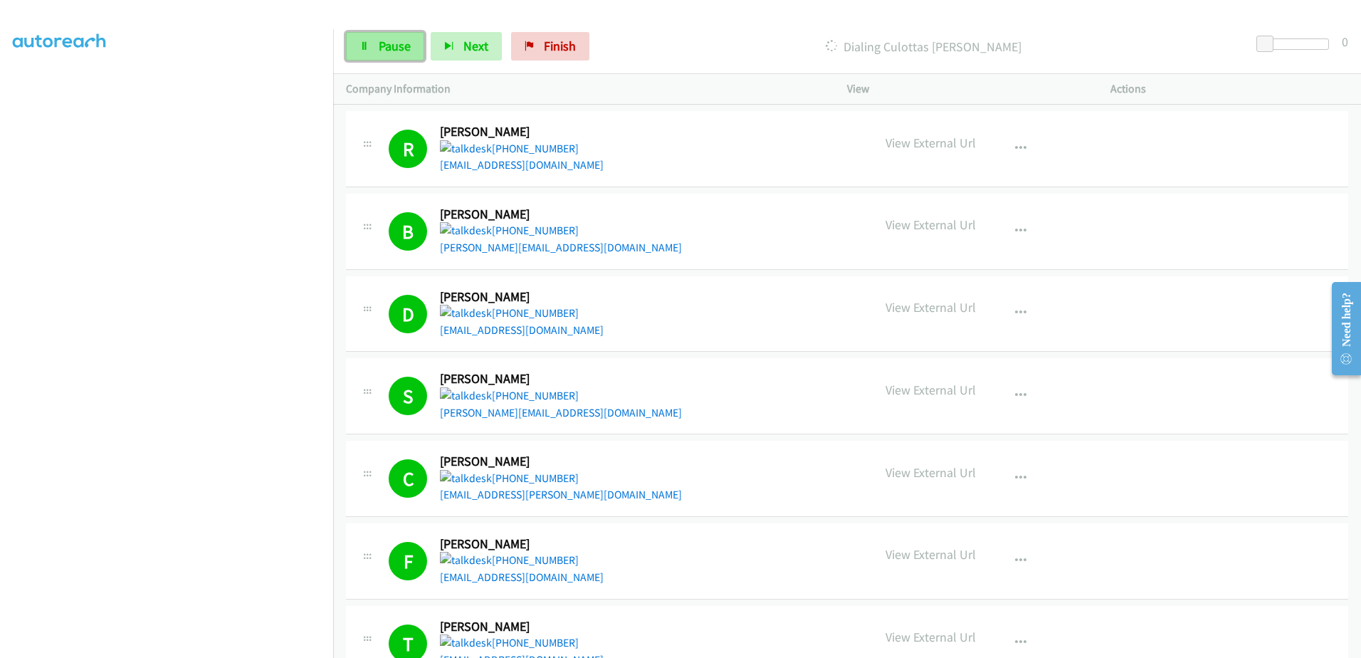
click at [383, 44] on span "Pause" at bounding box center [395, 46] width 32 height 16
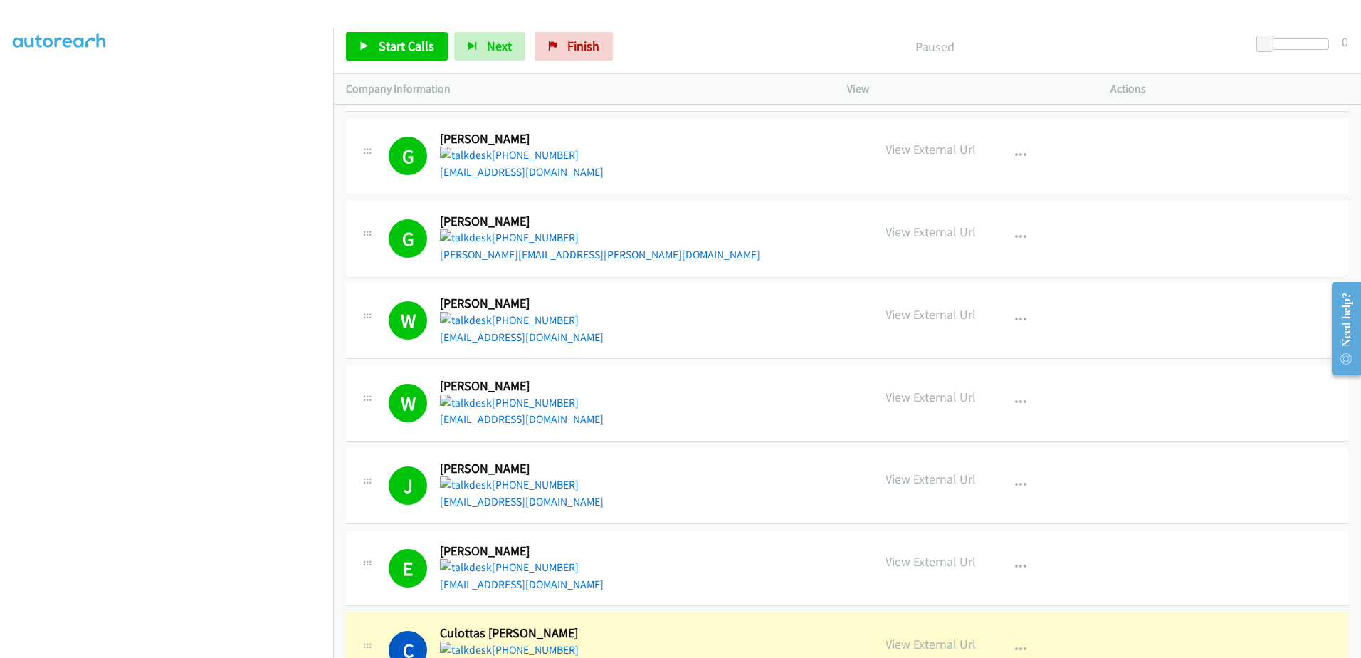
scroll to position [3173, 0]
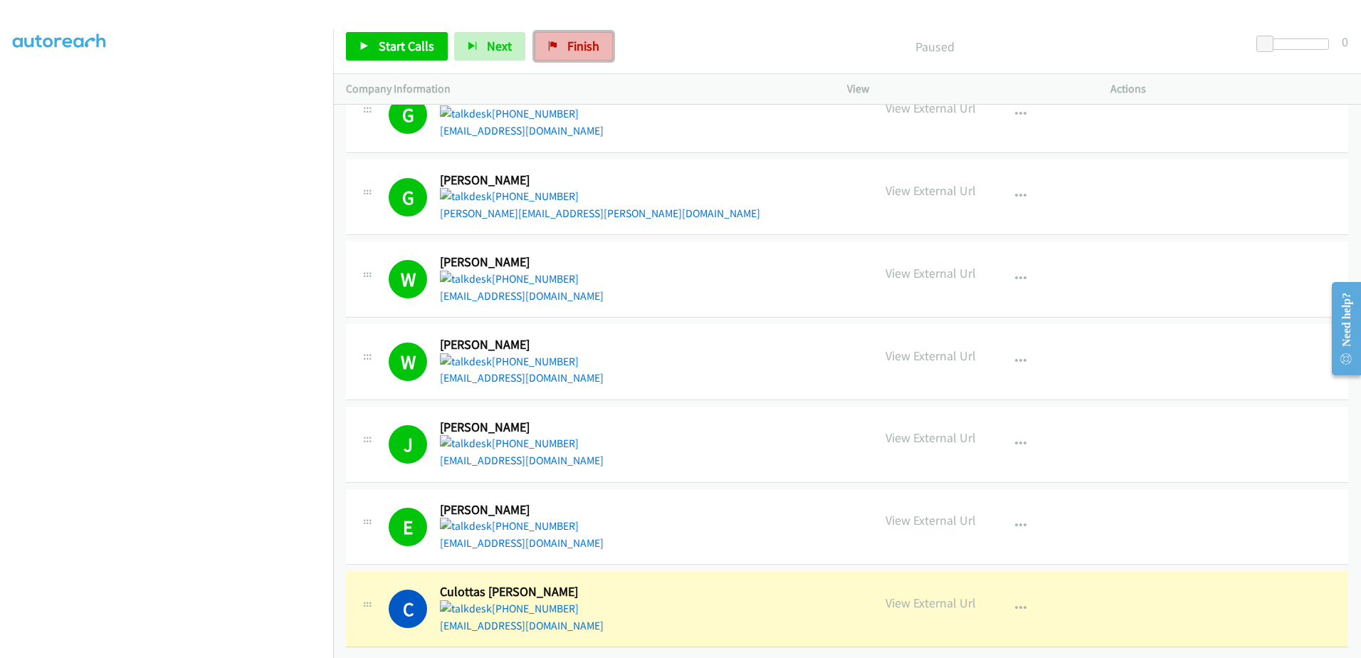
click at [581, 48] on span "Finish" at bounding box center [583, 46] width 32 height 16
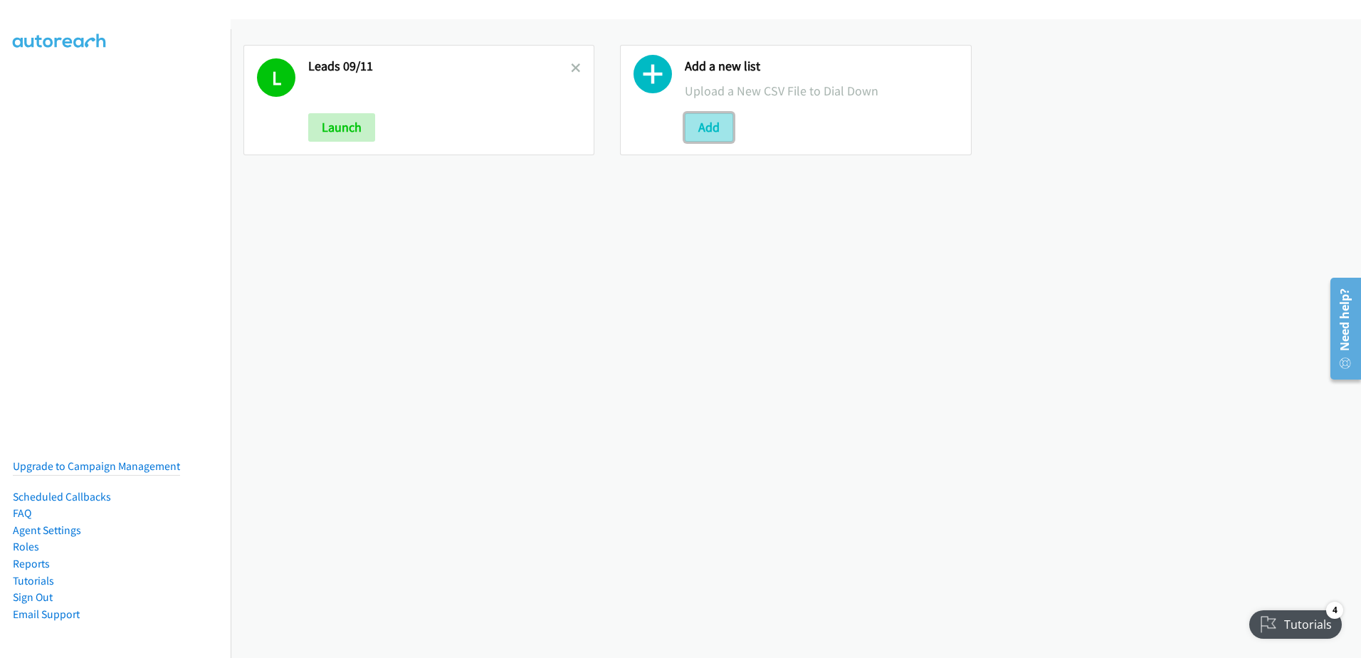
click at [706, 134] on button "Add" at bounding box center [709, 127] width 48 height 28
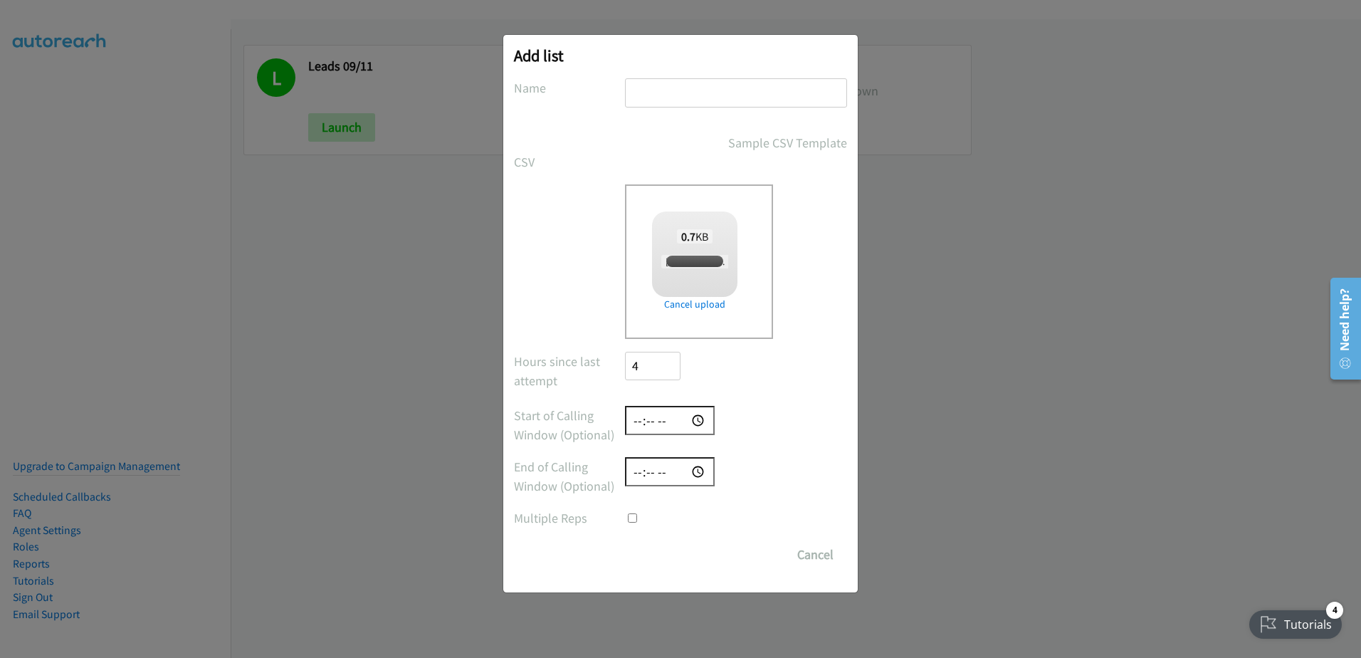
checkbox input "true"
click at [718, 75] on div "Add list No phone fields were returned for that Report or List View Please uplo…" at bounding box center [680, 313] width 355 height 557
click at [716, 99] on input "text" at bounding box center [736, 92] width 222 height 29
click at [644, 103] on input "text" at bounding box center [736, 92] width 222 height 29
type input "leads 09-11"
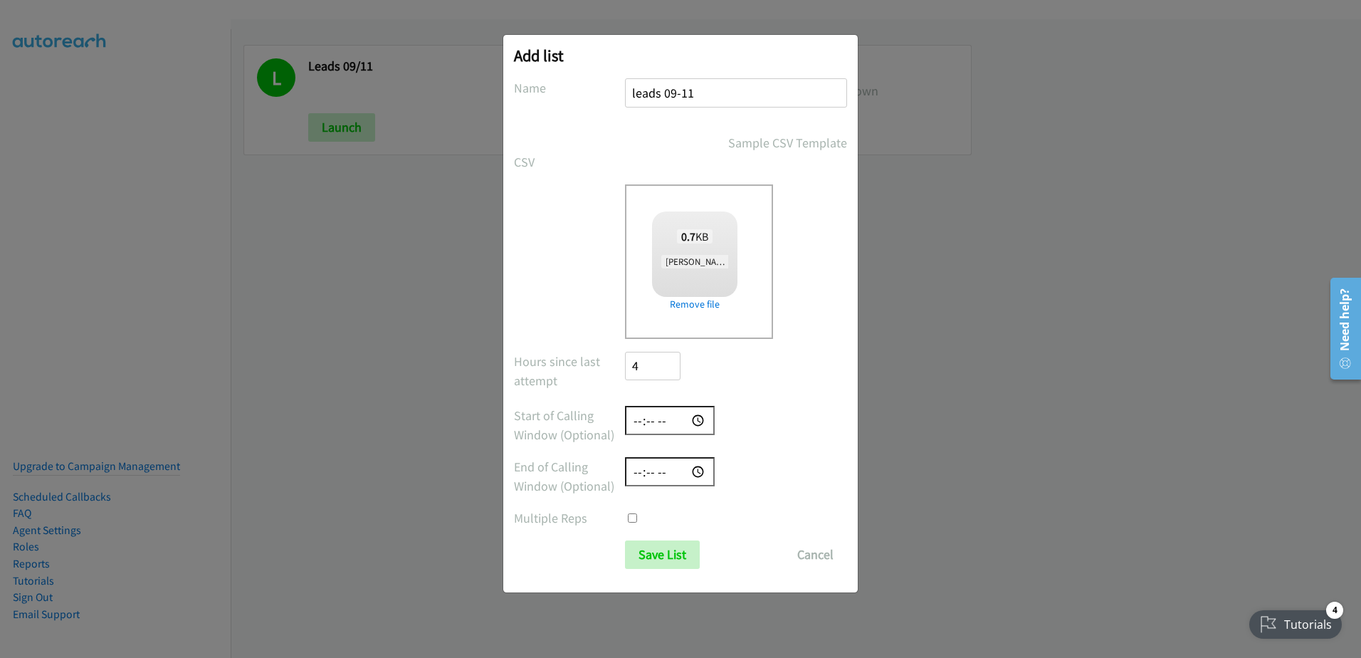
click at [625, 540] on input "Save List" at bounding box center [662, 554] width 75 height 28
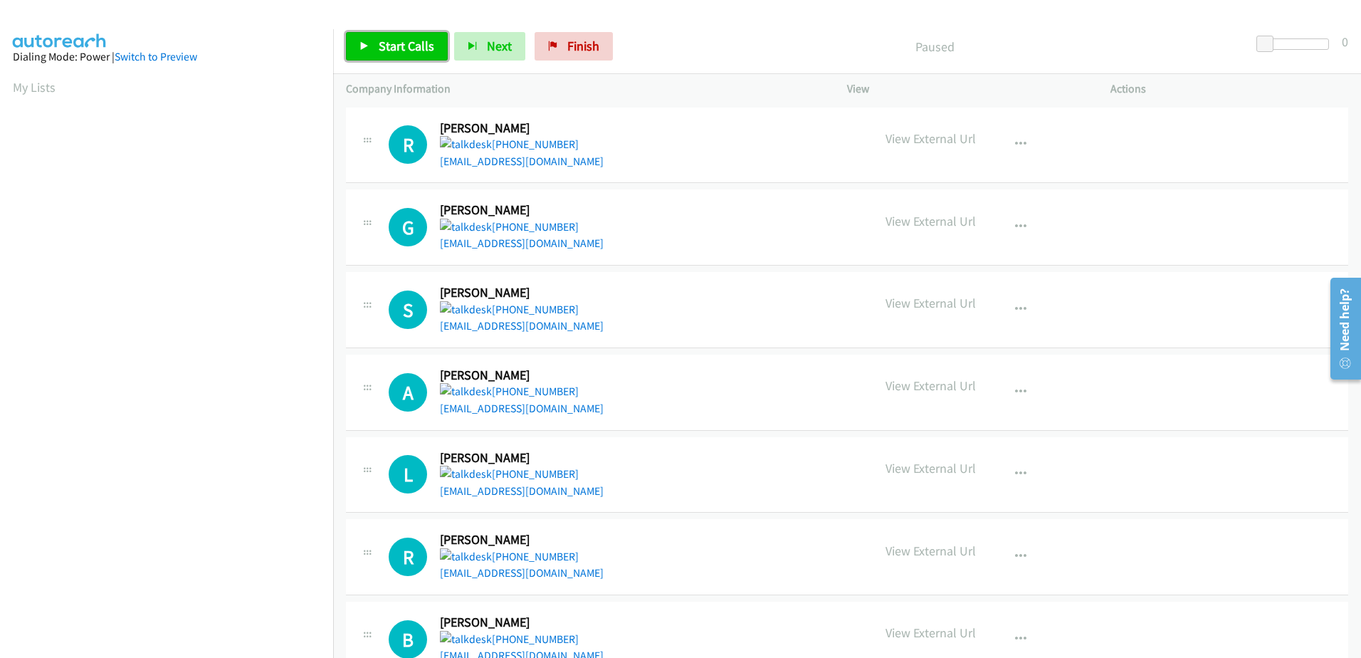
click at [388, 48] on span "Start Calls" at bounding box center [407, 46] width 56 height 16
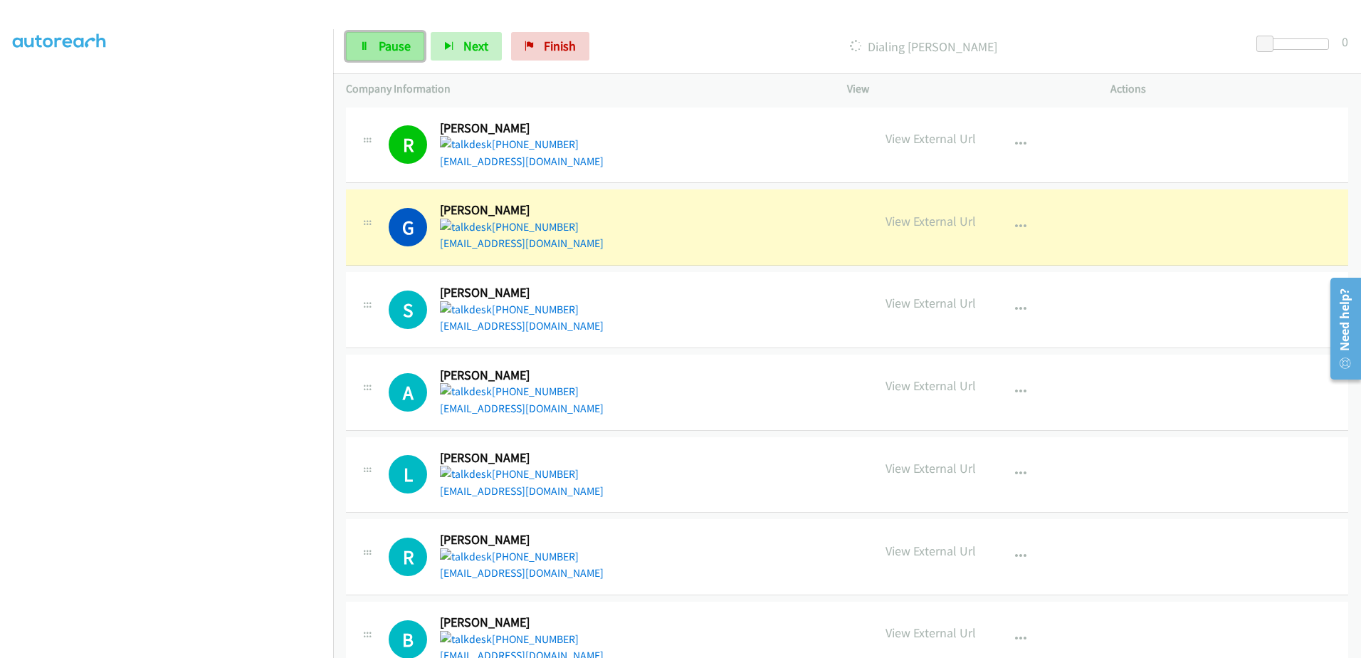
click at [413, 43] on link "Pause" at bounding box center [385, 46] width 78 height 28
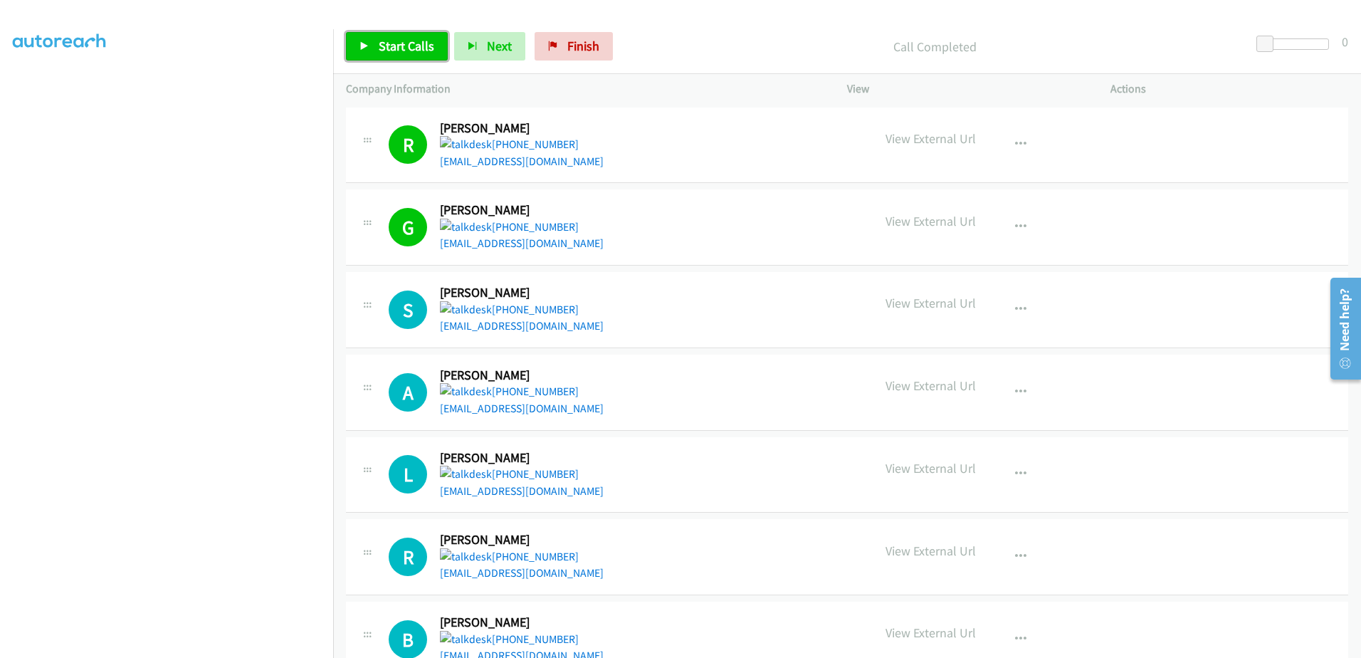
click at [389, 40] on span "Start Calls" at bounding box center [407, 46] width 56 height 16
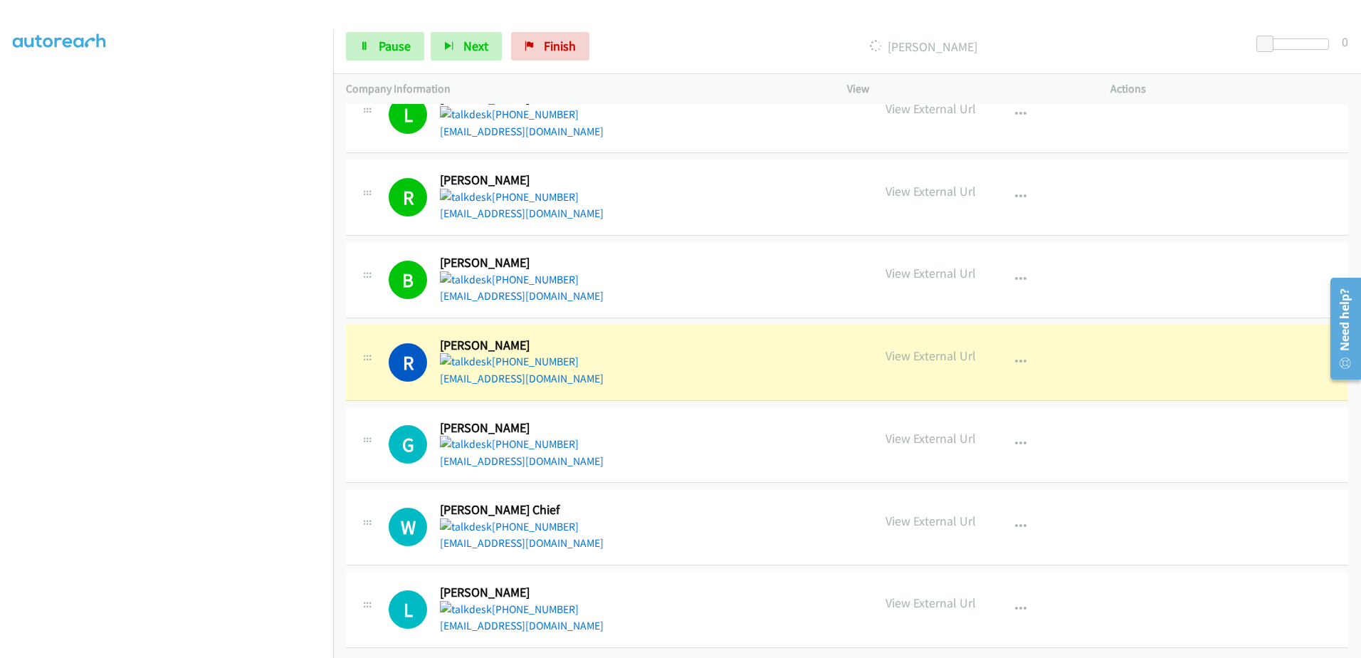
scroll to position [314, 0]
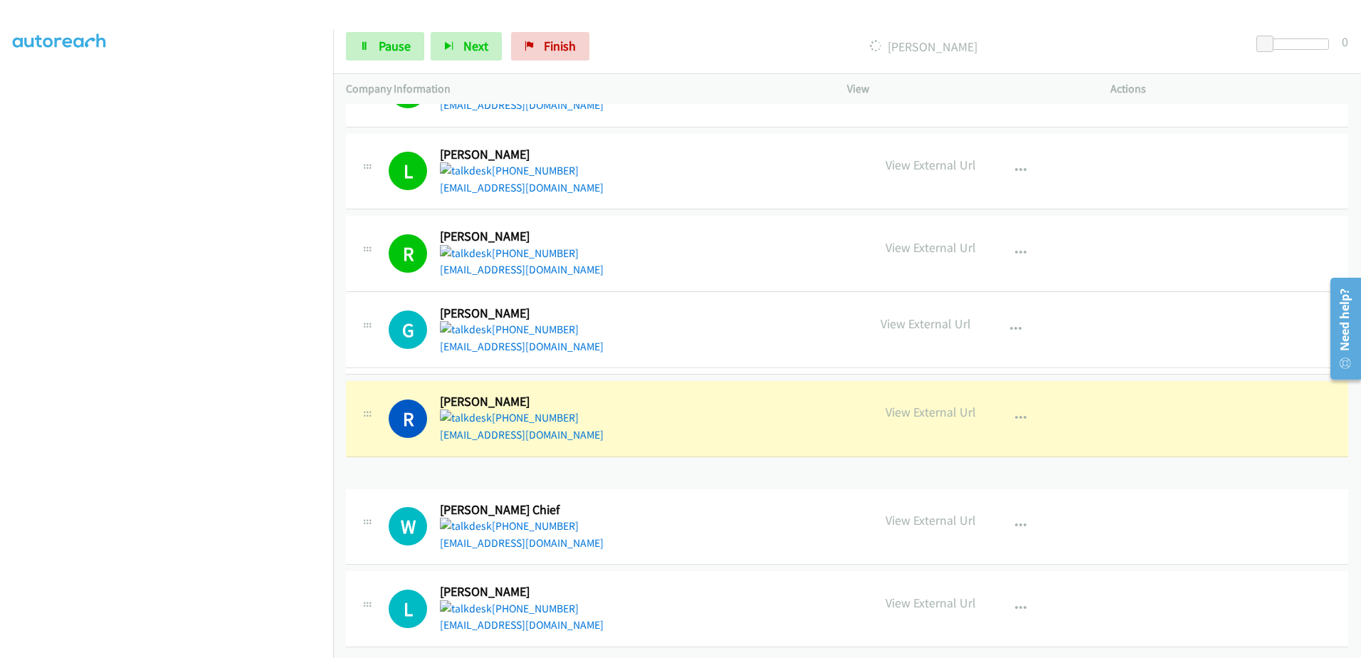
drag, startPoint x: 508, startPoint y: 449, endPoint x: 584, endPoint y: 353, distance: 122.1
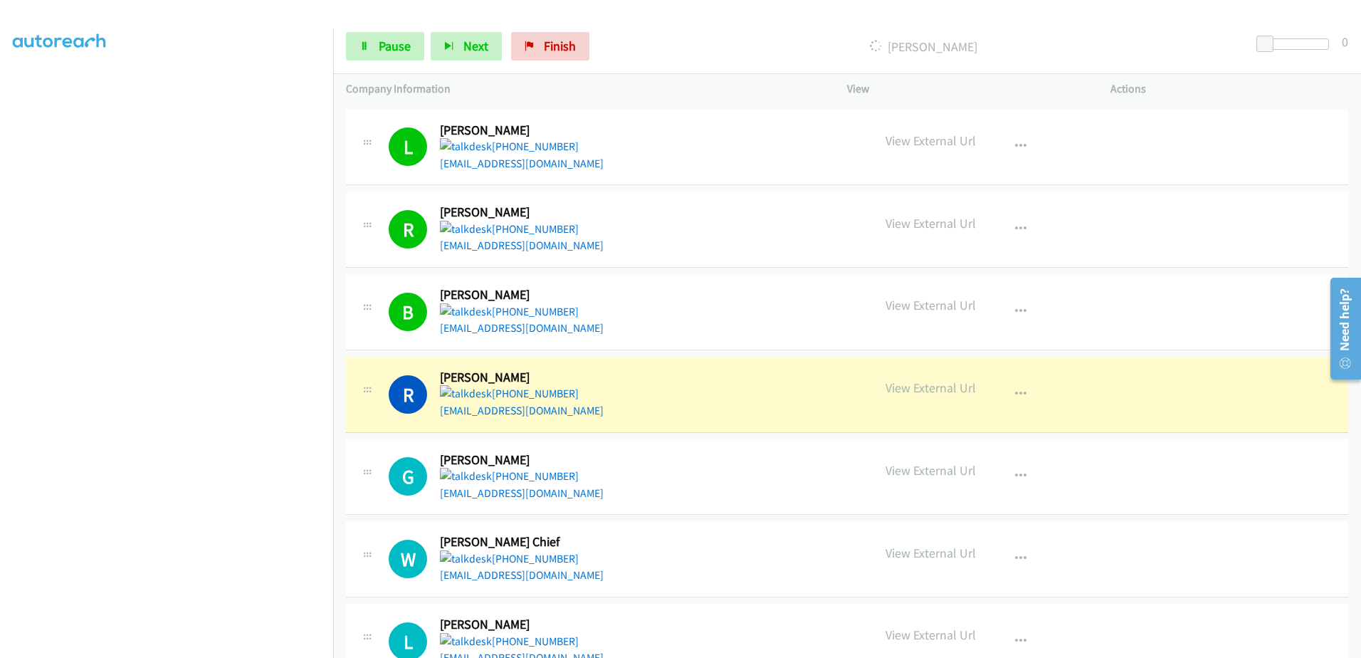
scroll to position [370, 0]
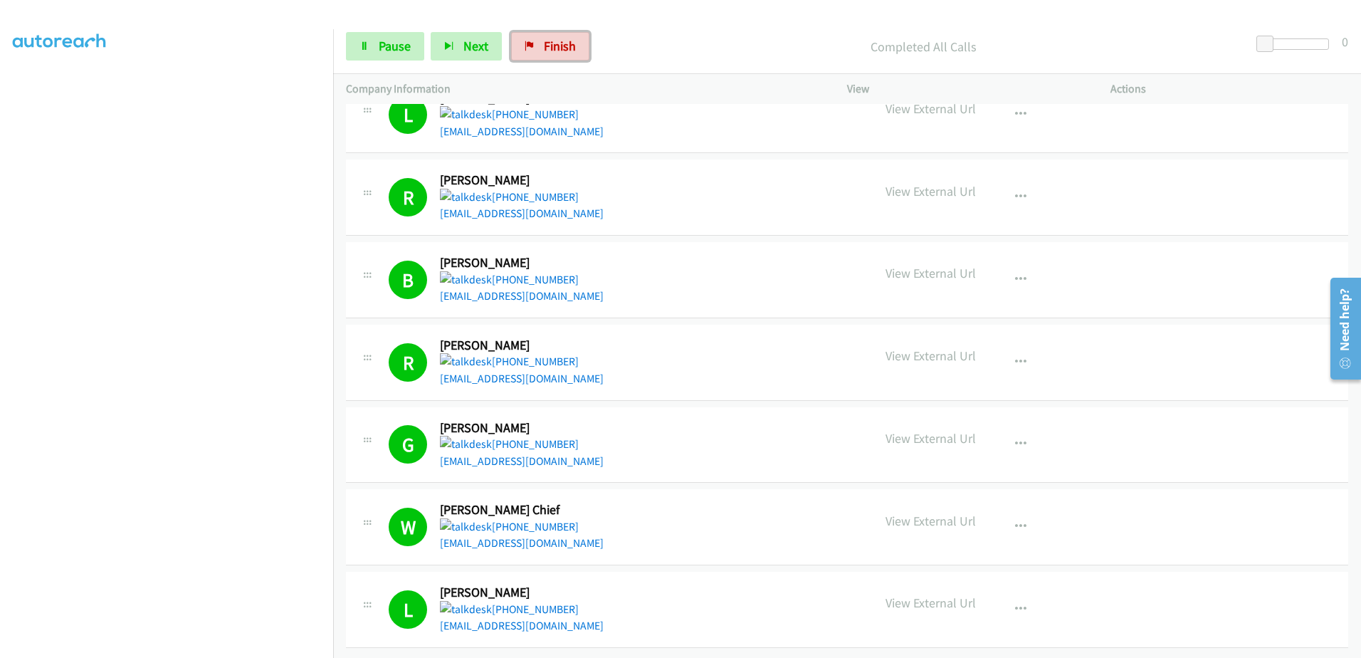
drag, startPoint x: 575, startPoint y: 41, endPoint x: 751, endPoint y: 33, distance: 176.0
click at [575, 41] on link "Finish" at bounding box center [550, 46] width 78 height 28
